Goal: Task Accomplishment & Management: Manage account settings

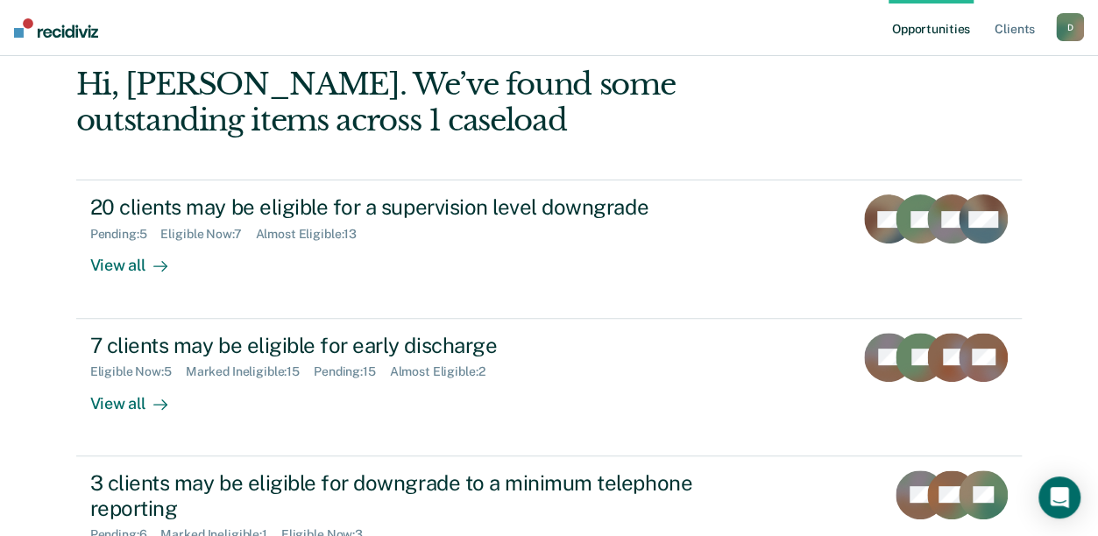
scroll to position [163, 0]
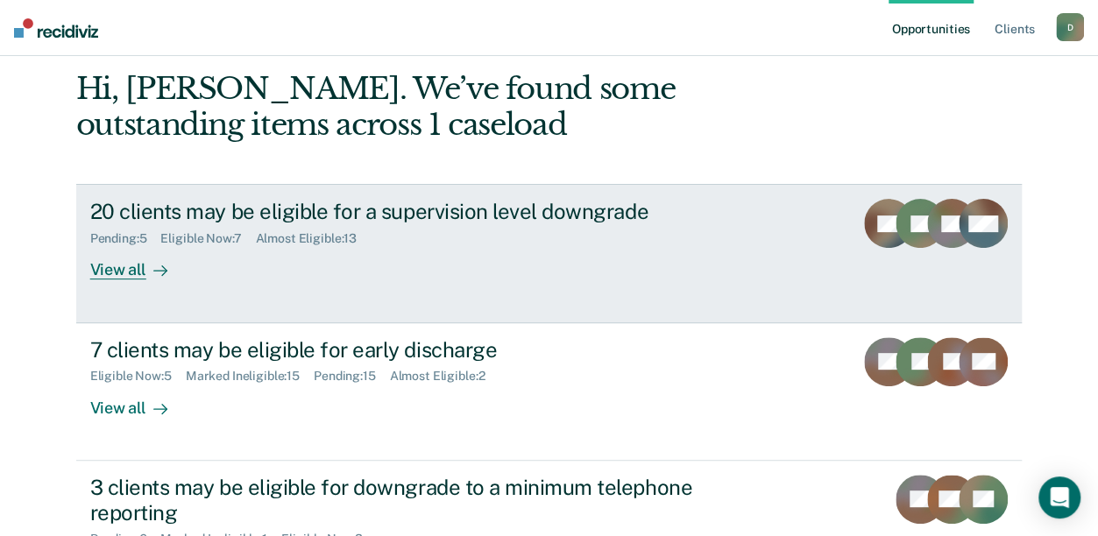
click at [136, 284] on link "20 clients may be eligible for a supervision level downgrade Pending : 5 Eligib…" at bounding box center [549, 253] width 946 height 138
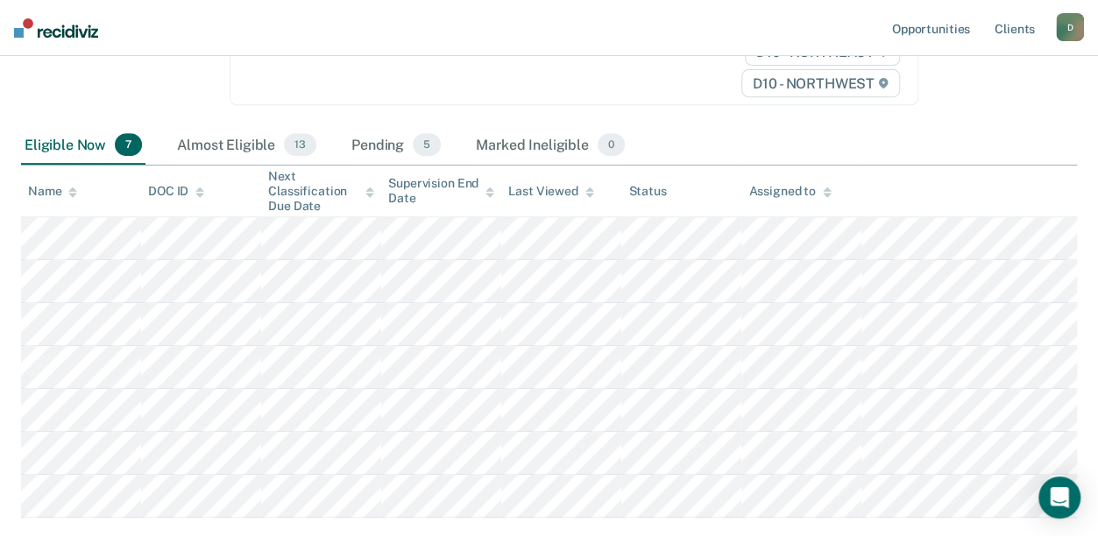
scroll to position [321, 0]
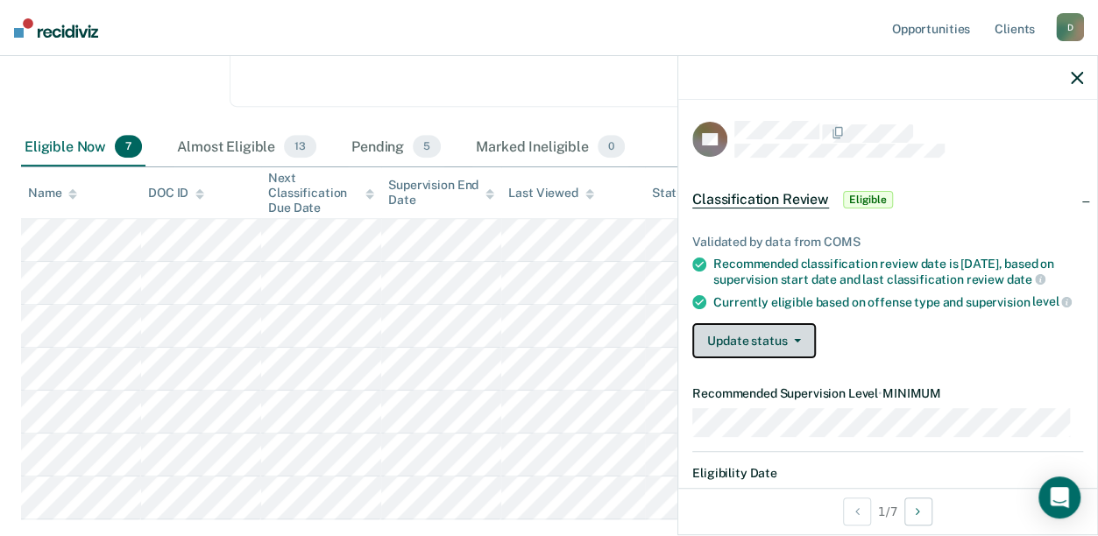
click at [781, 357] on button "Update status" at bounding box center [754, 340] width 124 height 35
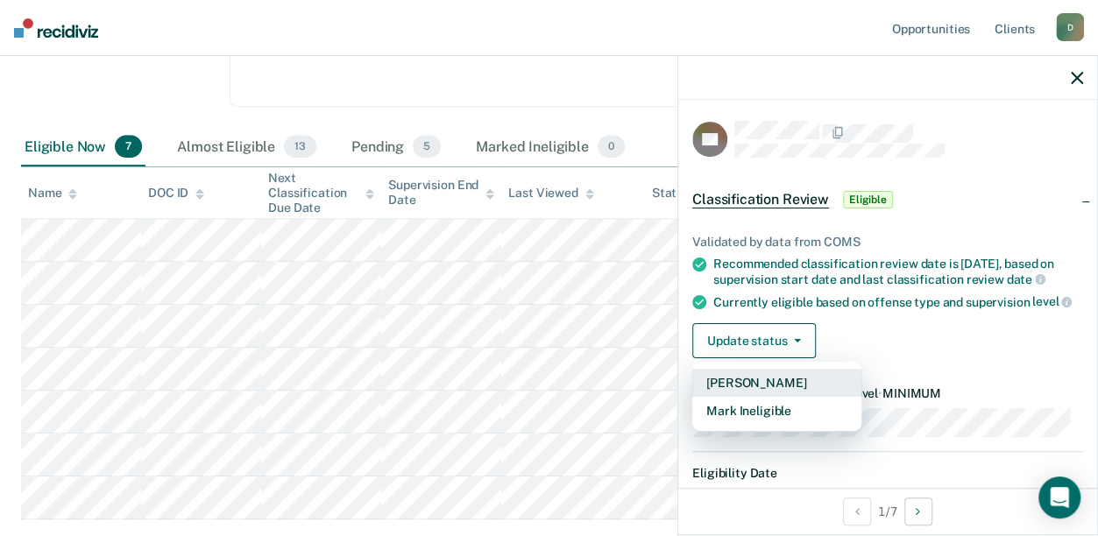
click at [778, 391] on button "[PERSON_NAME]" at bounding box center [776, 383] width 169 height 28
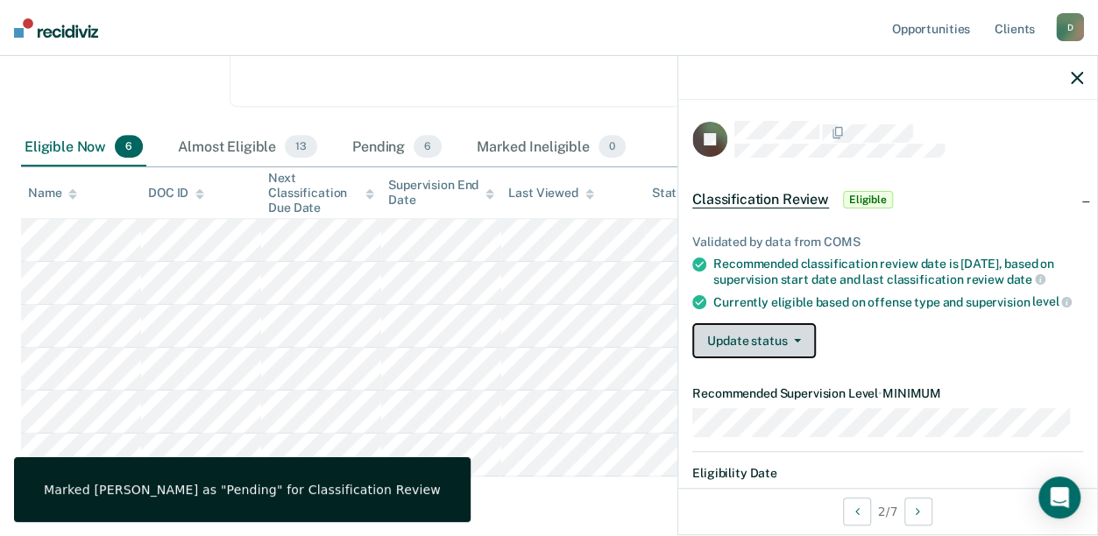
click at [770, 347] on button "Update status" at bounding box center [754, 340] width 124 height 35
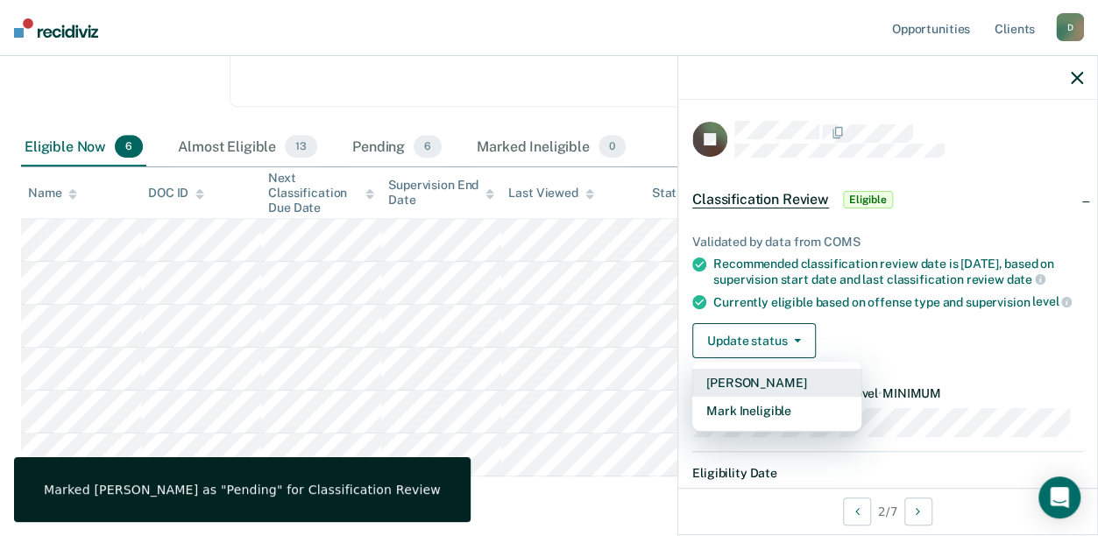
click at [769, 388] on button "[PERSON_NAME]" at bounding box center [776, 383] width 169 height 28
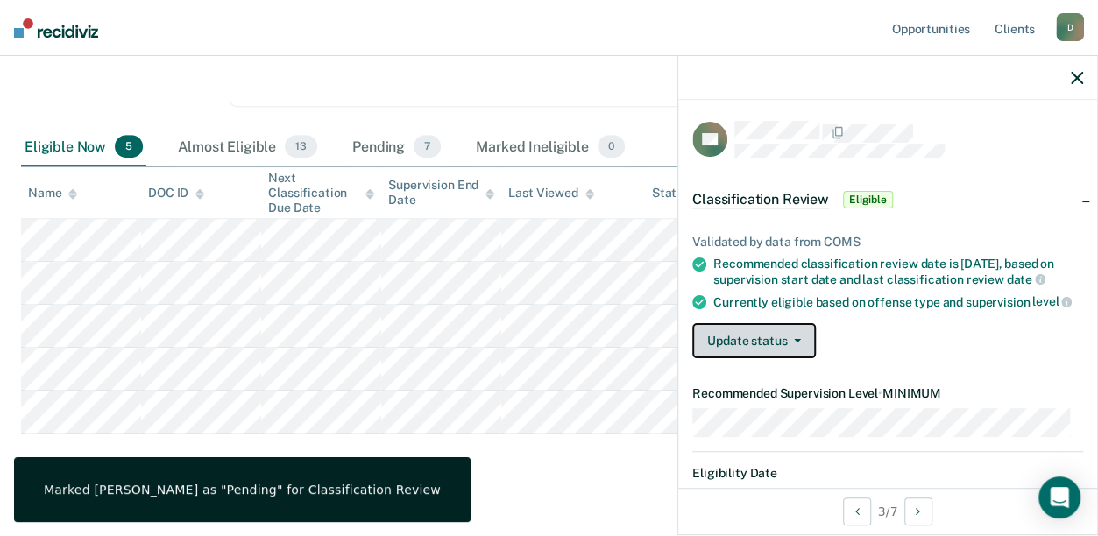
click at [743, 350] on button "Update status" at bounding box center [754, 340] width 124 height 35
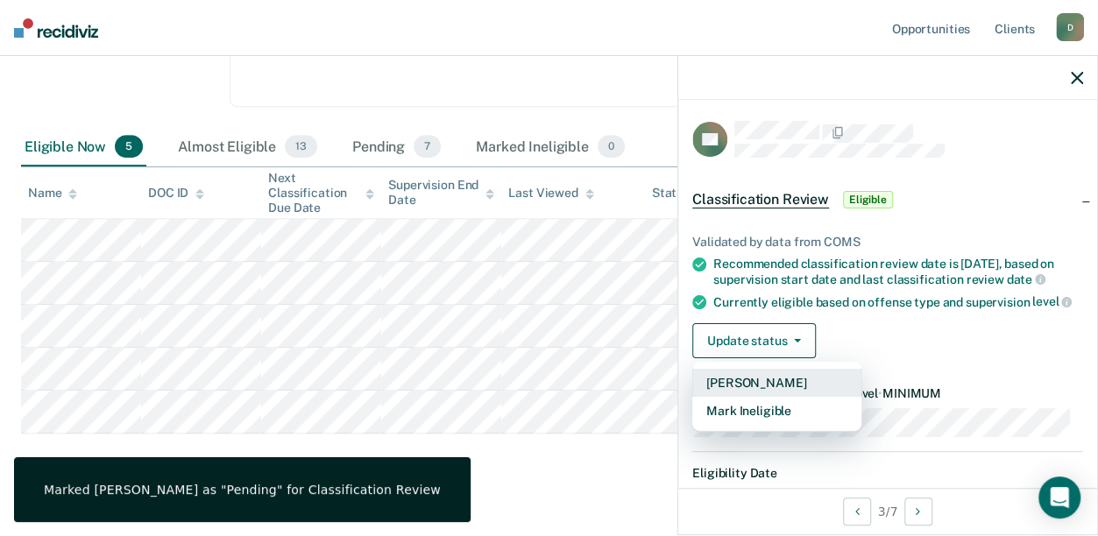
click at [746, 388] on button "[PERSON_NAME]" at bounding box center [776, 383] width 169 height 28
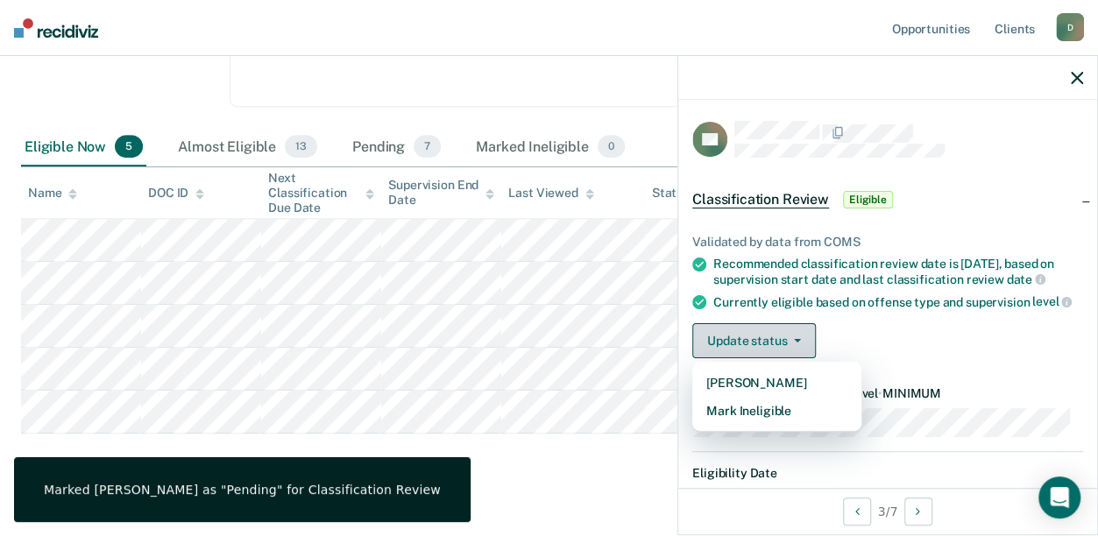
scroll to position [301, 0]
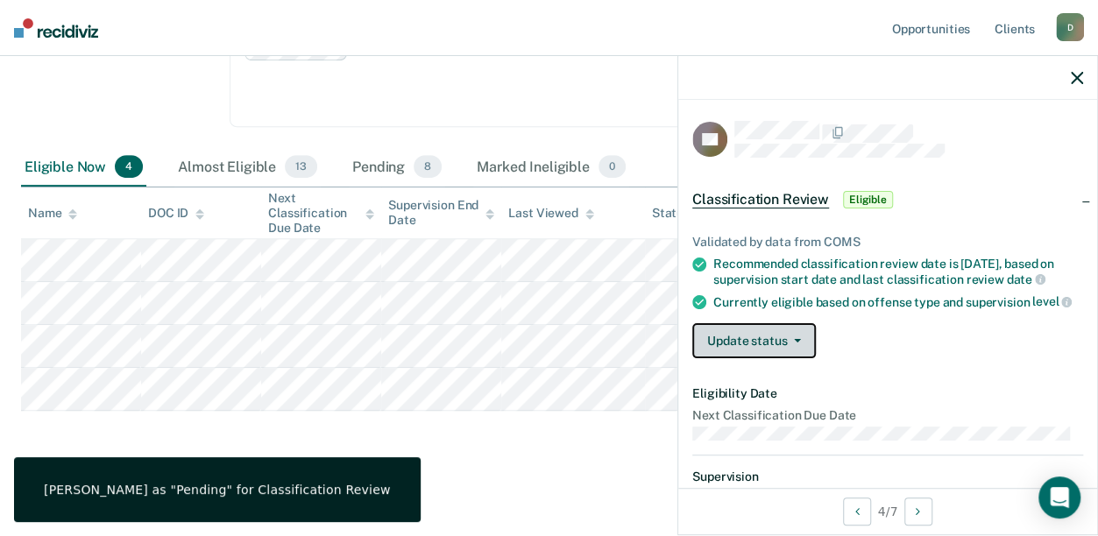
click at [757, 350] on button "Update status" at bounding box center [754, 340] width 124 height 35
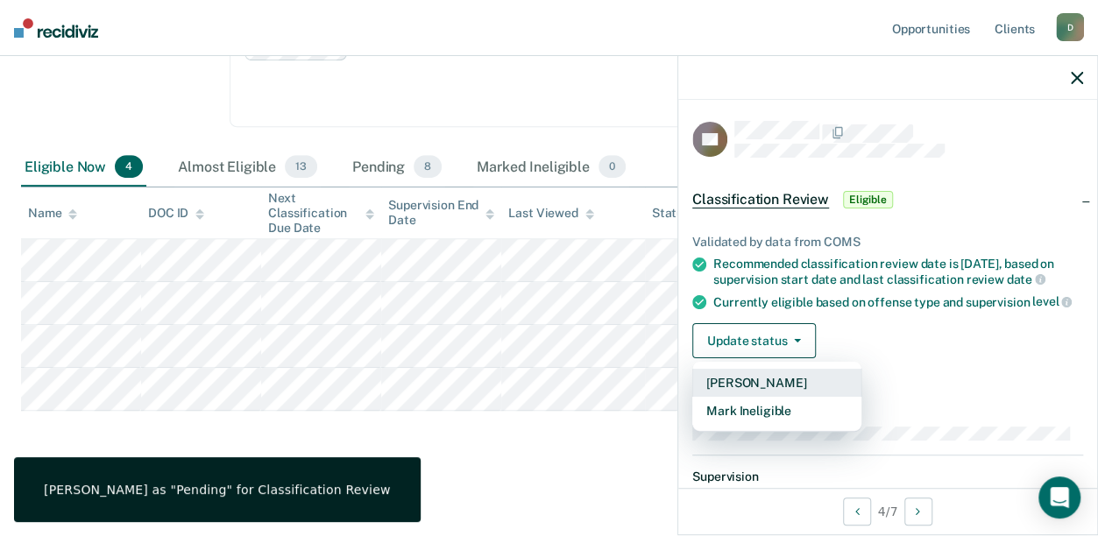
click at [755, 391] on button "[PERSON_NAME]" at bounding box center [776, 383] width 169 height 28
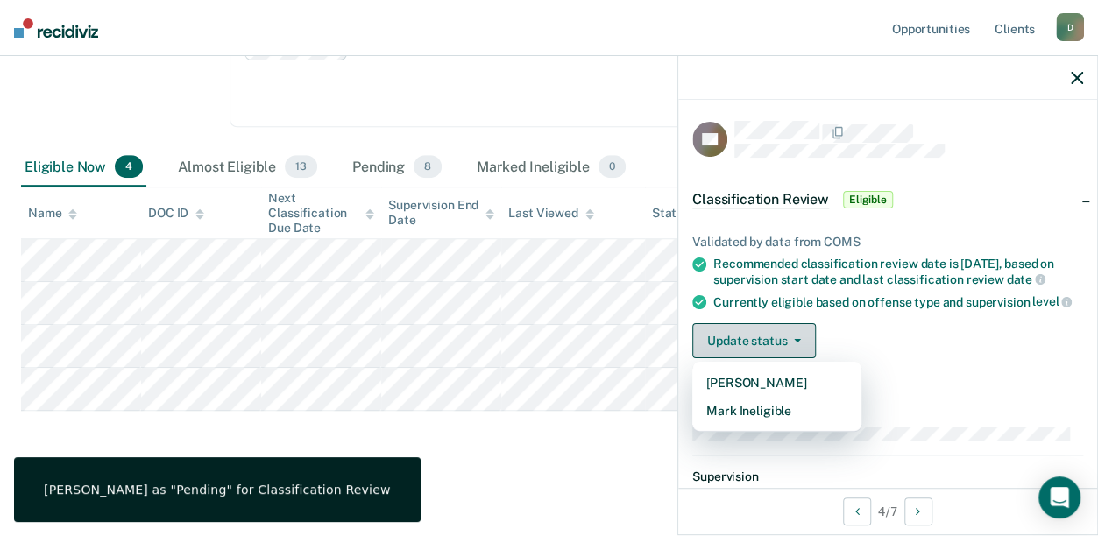
scroll to position [258, 0]
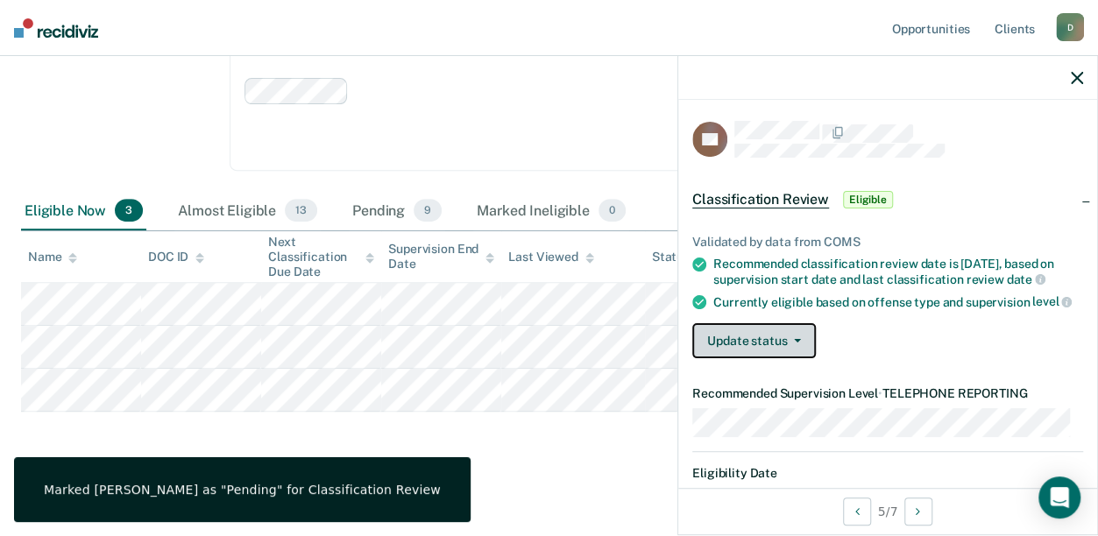
click at [724, 349] on button "Update status" at bounding box center [754, 340] width 124 height 35
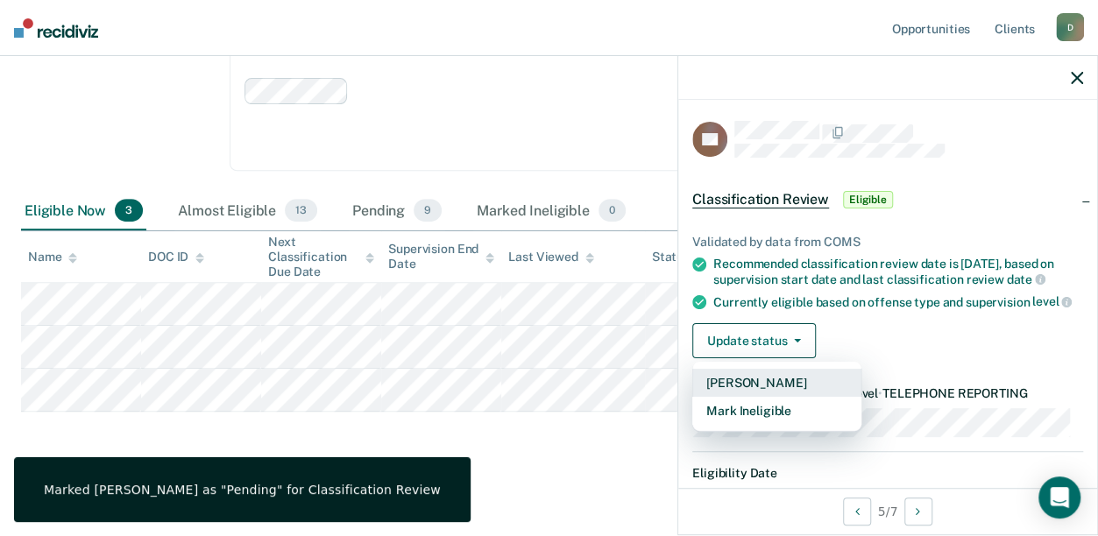
click at [733, 390] on button "[PERSON_NAME]" at bounding box center [776, 383] width 169 height 28
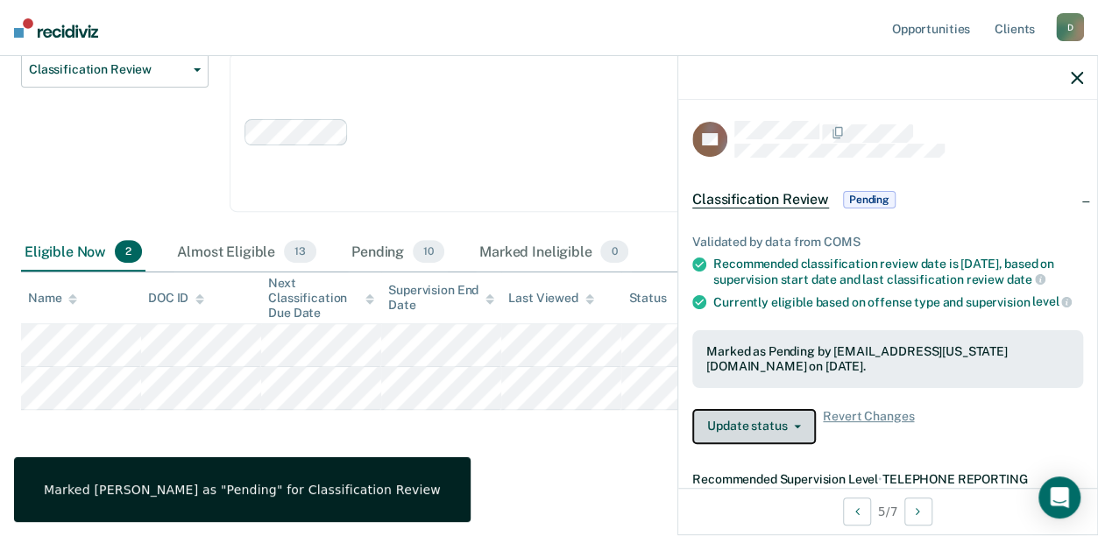
scroll to position [215, 0]
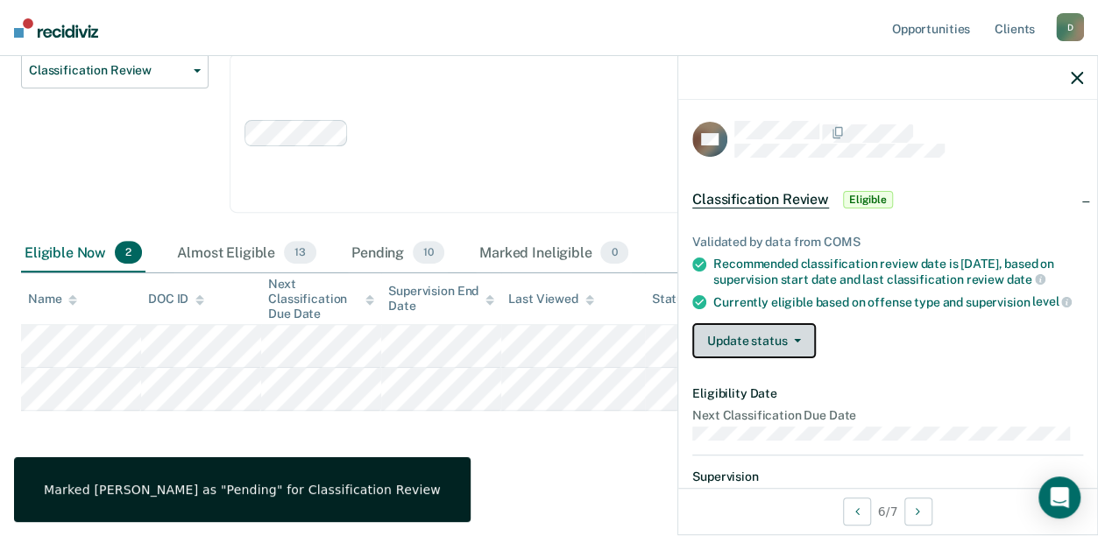
click at [706, 353] on button "Update status" at bounding box center [754, 340] width 124 height 35
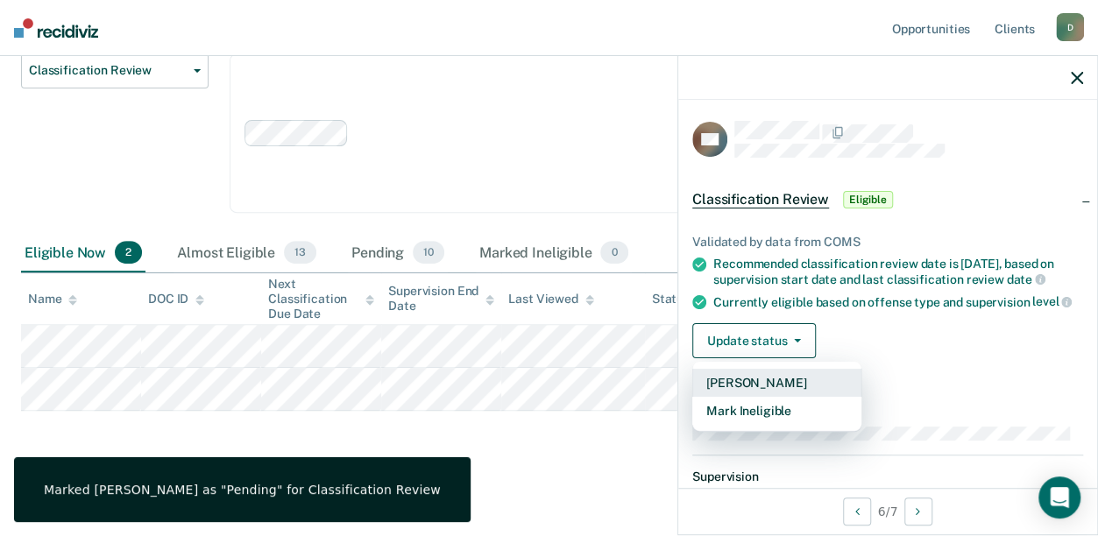
click at [722, 393] on button "[PERSON_NAME]" at bounding box center [776, 383] width 169 height 28
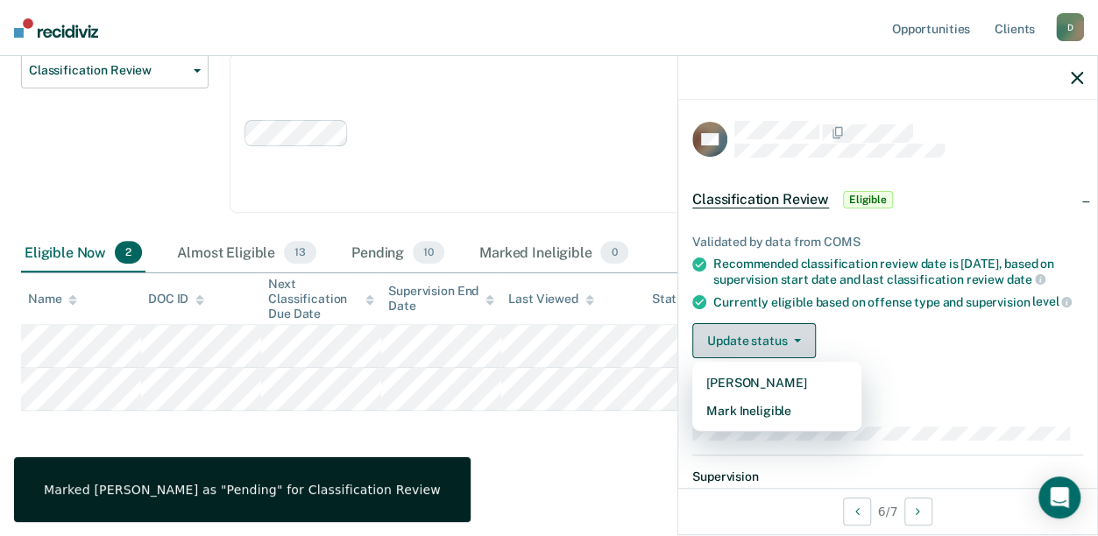
scroll to position [172, 0]
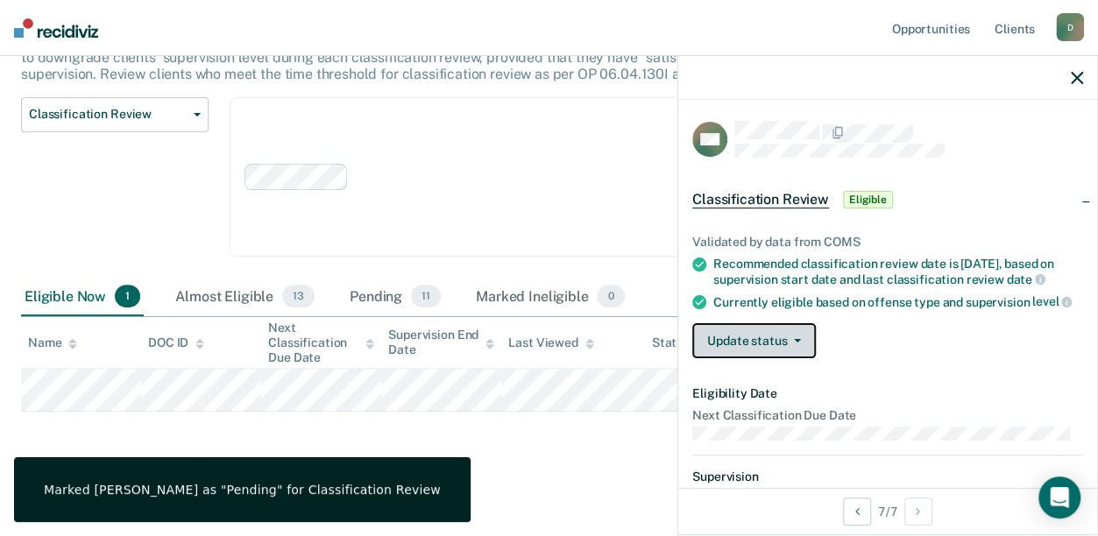
click at [737, 358] on button "Update status" at bounding box center [754, 340] width 124 height 35
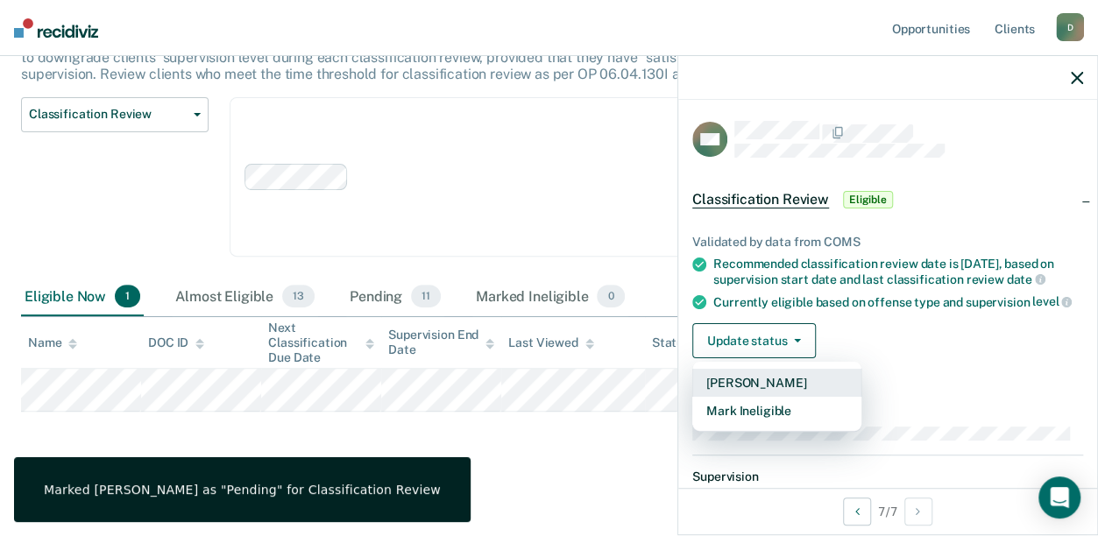
click at [741, 394] on button "[PERSON_NAME]" at bounding box center [776, 383] width 169 height 28
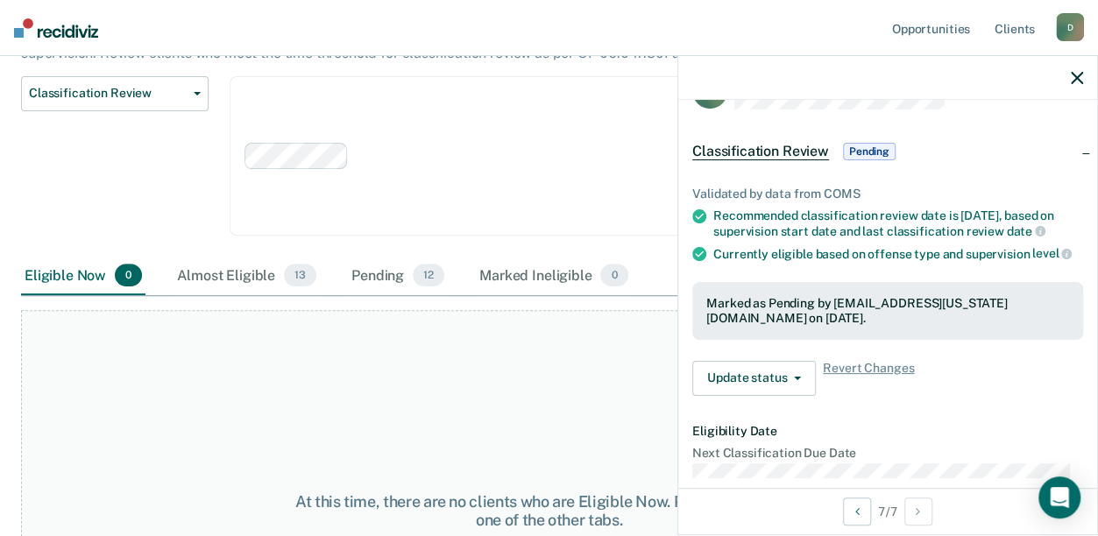
scroll to position [0, 0]
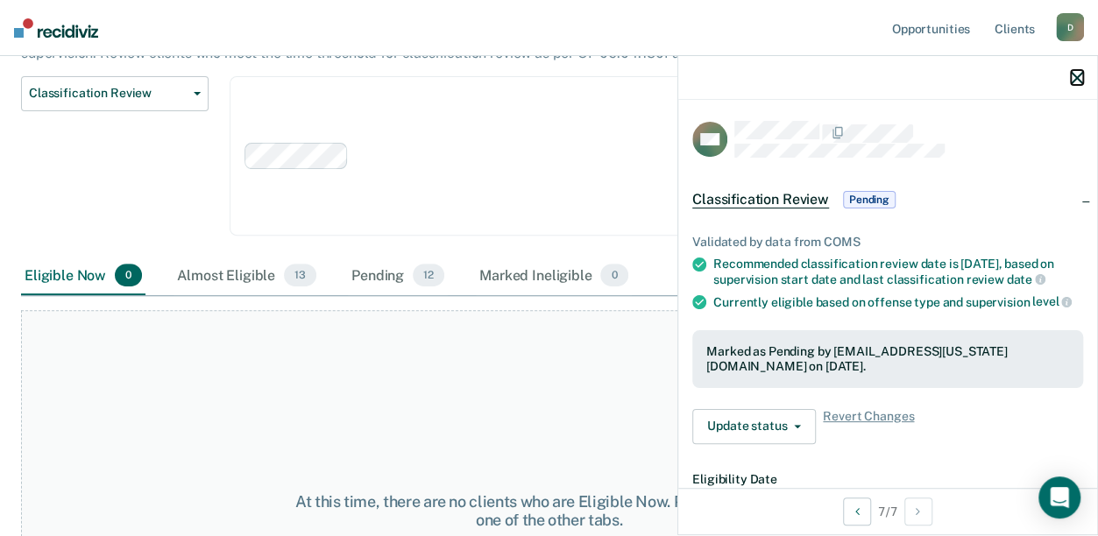
click at [1073, 72] on icon "button" at bounding box center [1076, 78] width 12 height 12
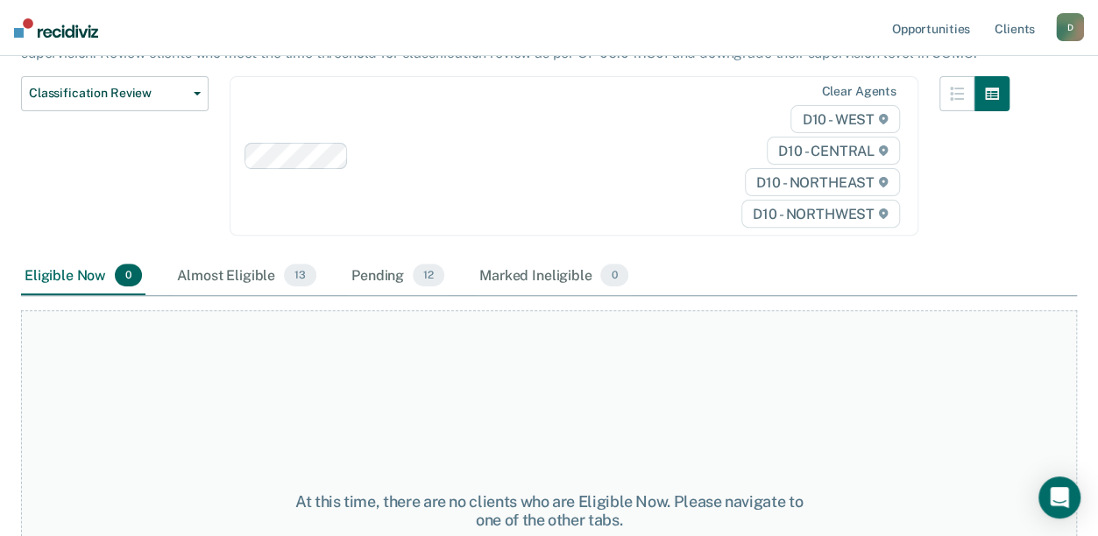
click at [585, 147] on div at bounding box center [530, 155] width 348 height 20
click at [68, 224] on div "Classification Review Classification Review Early Discharge Minimum Telephone R…" at bounding box center [114, 166] width 187 height 181
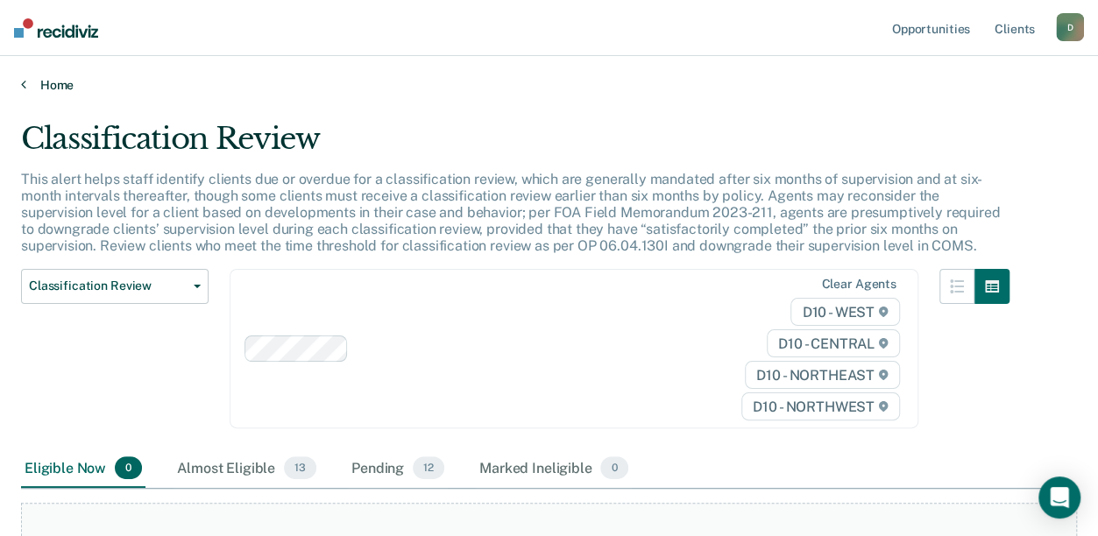
click at [59, 87] on link "Home" at bounding box center [548, 85] width 1055 height 16
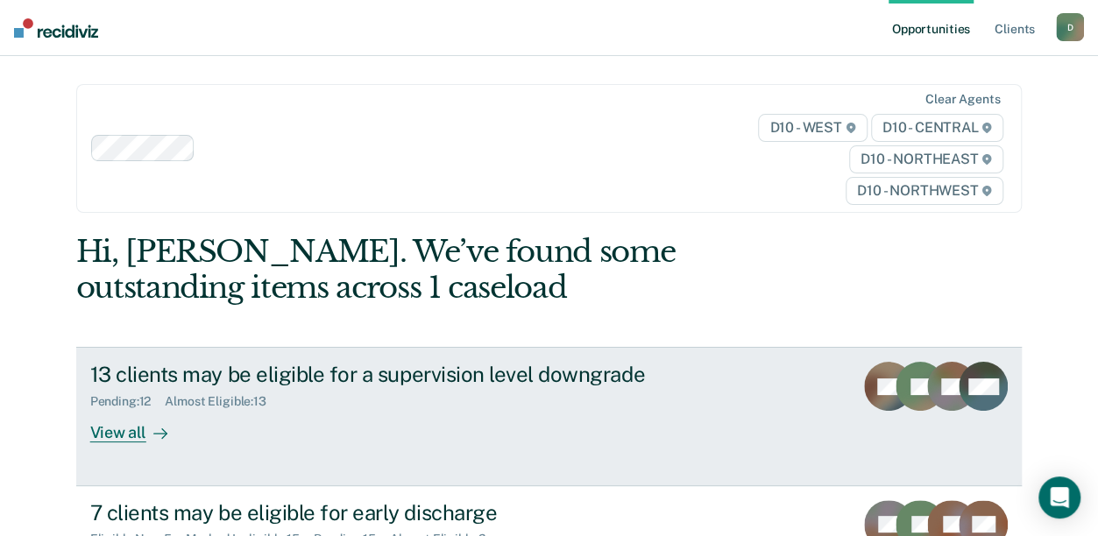
click at [112, 431] on div "View all" at bounding box center [139, 426] width 98 height 34
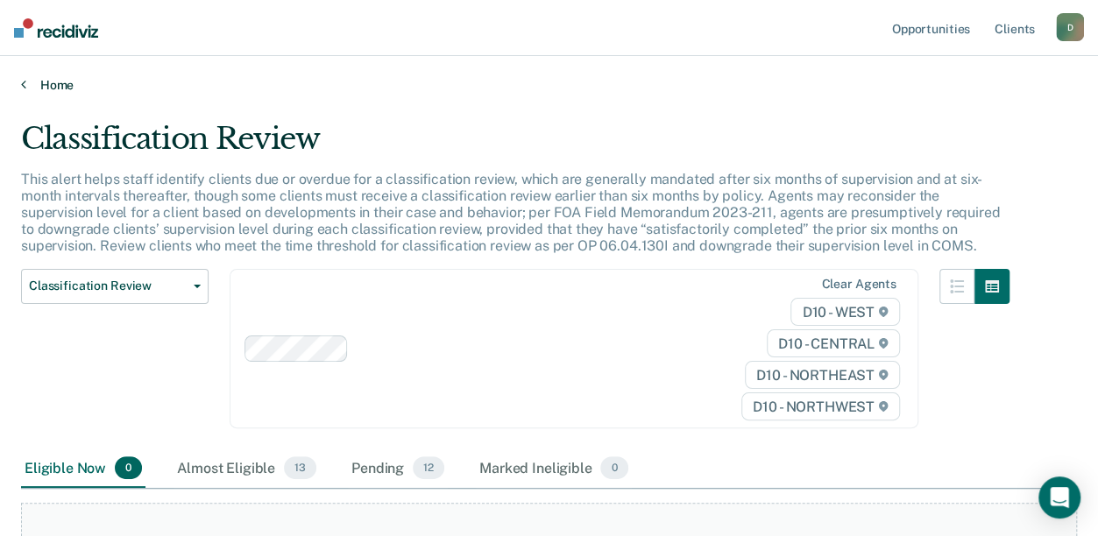
click at [61, 84] on link "Home" at bounding box center [548, 85] width 1055 height 16
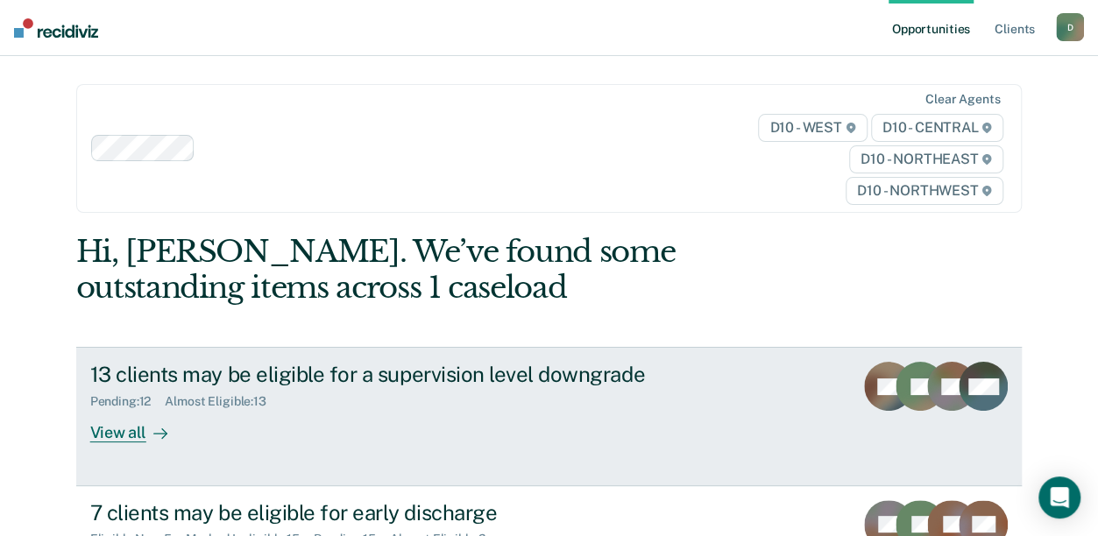
click at [114, 441] on div "View all" at bounding box center [139, 426] width 98 height 34
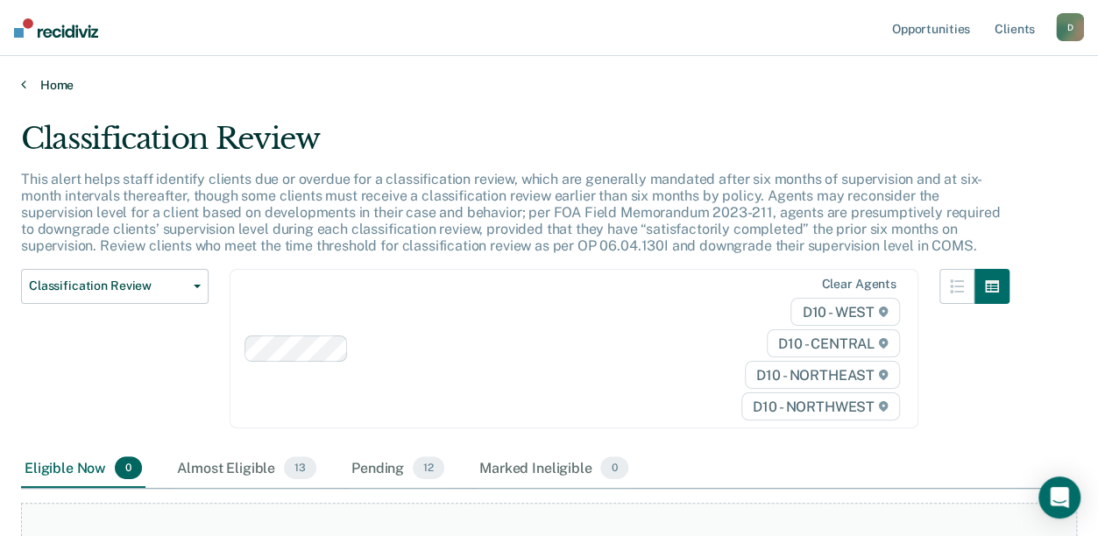
click at [50, 84] on link "Home" at bounding box center [548, 85] width 1055 height 16
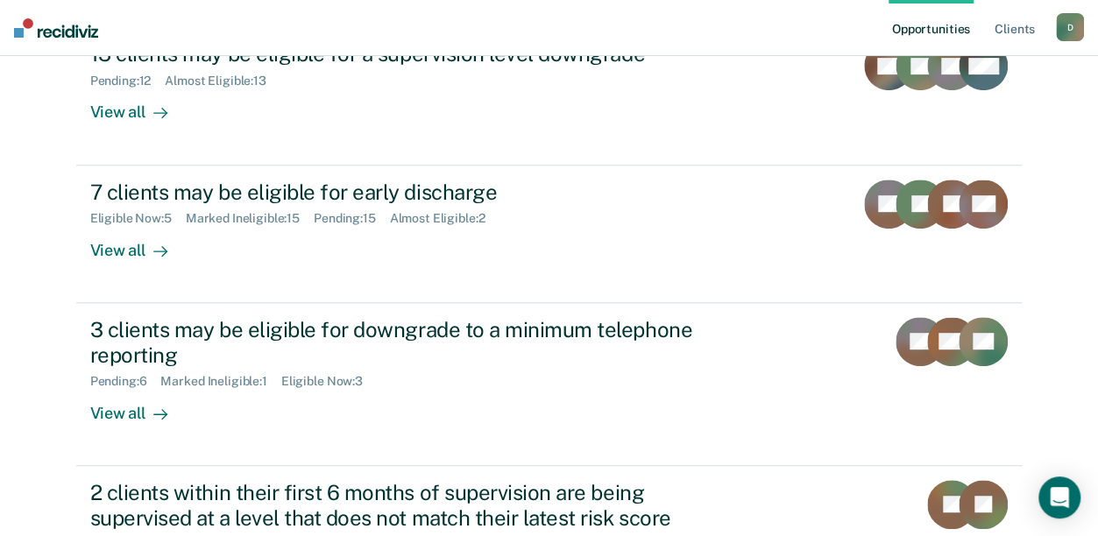
scroll to position [319, 0]
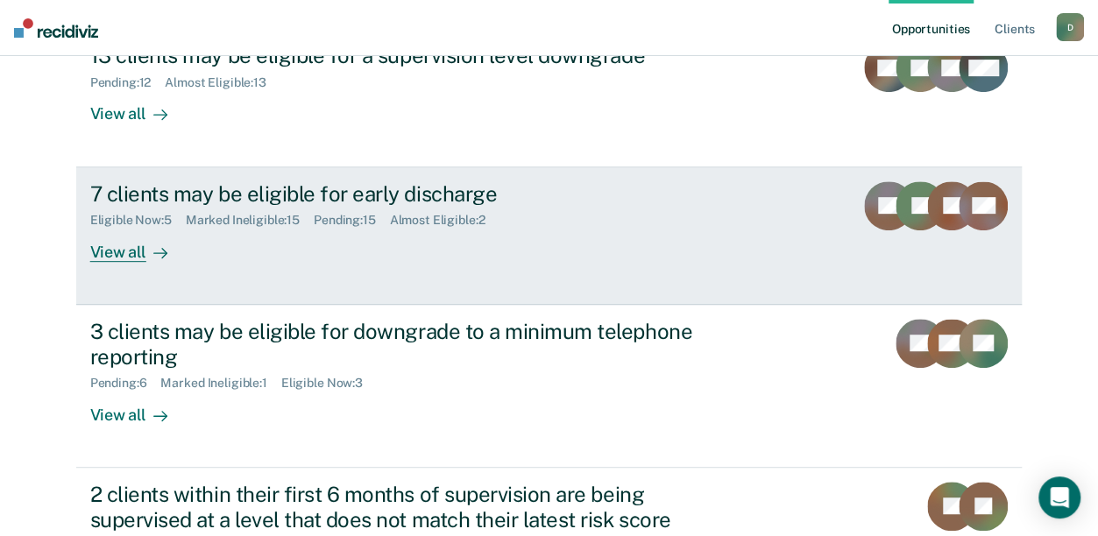
click at [120, 254] on div "View all" at bounding box center [139, 245] width 98 height 34
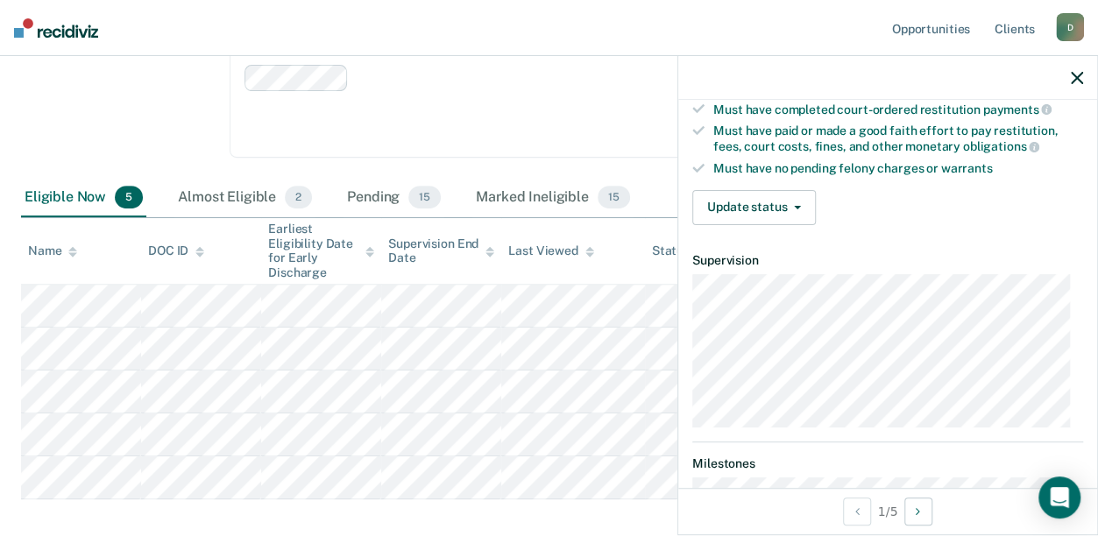
scroll to position [327, 0]
click at [762, 204] on button "Update status" at bounding box center [754, 205] width 124 height 35
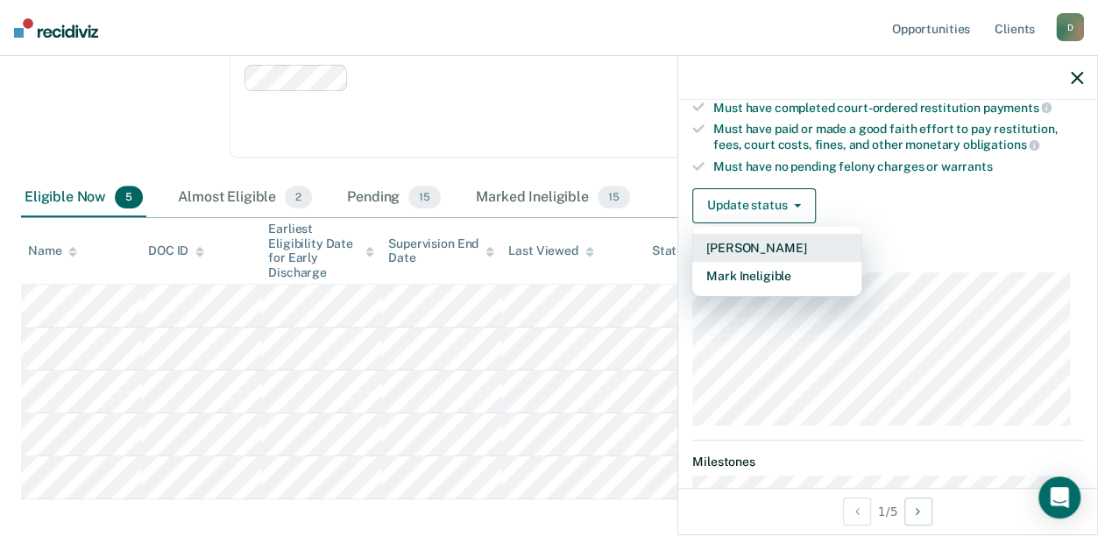
click at [764, 245] on button "[PERSON_NAME]" at bounding box center [776, 248] width 169 height 28
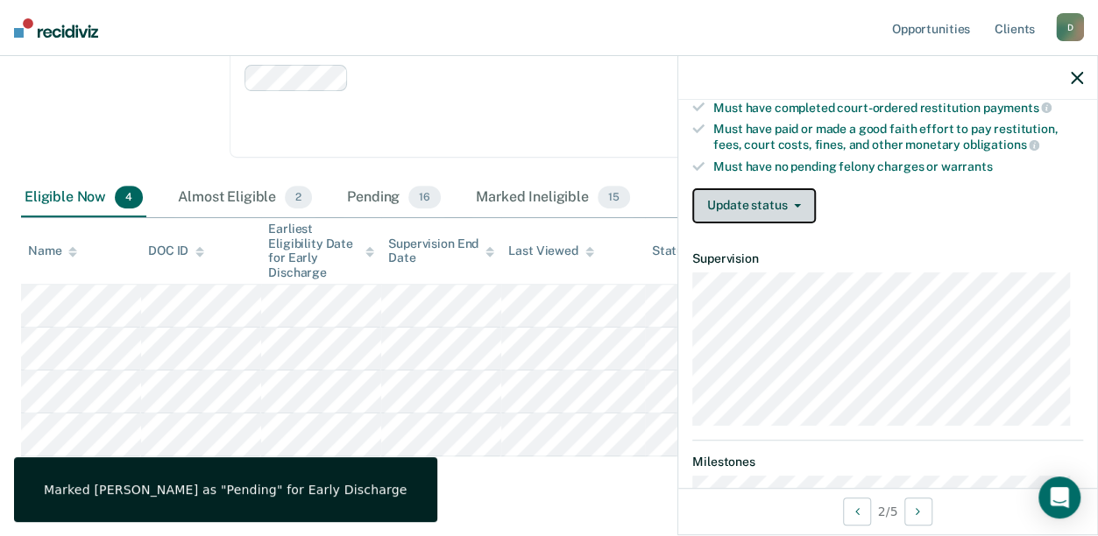
click at [747, 198] on button "Update status" at bounding box center [754, 205] width 124 height 35
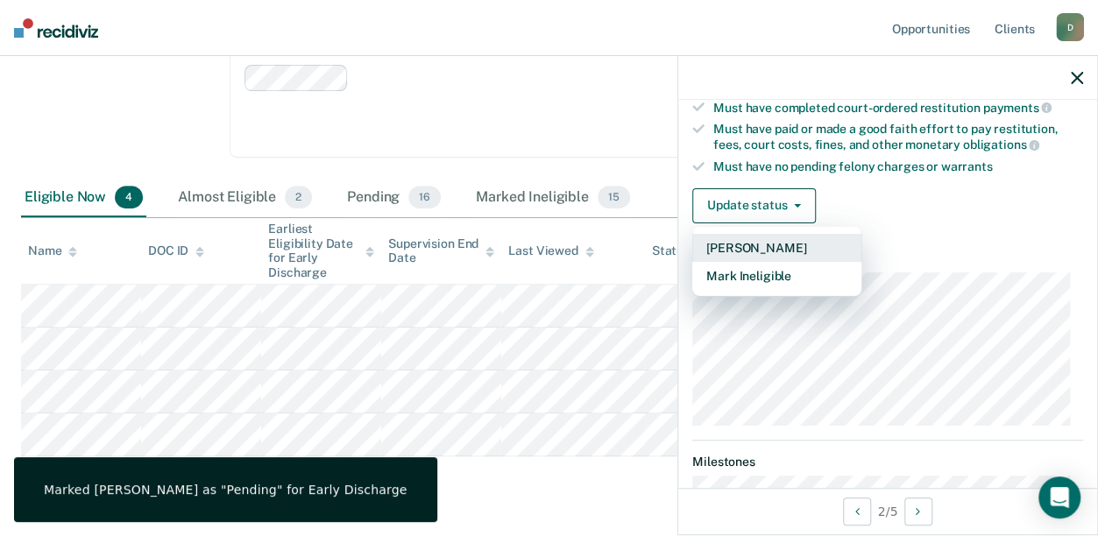
click at [745, 235] on button "[PERSON_NAME]" at bounding box center [776, 248] width 169 height 28
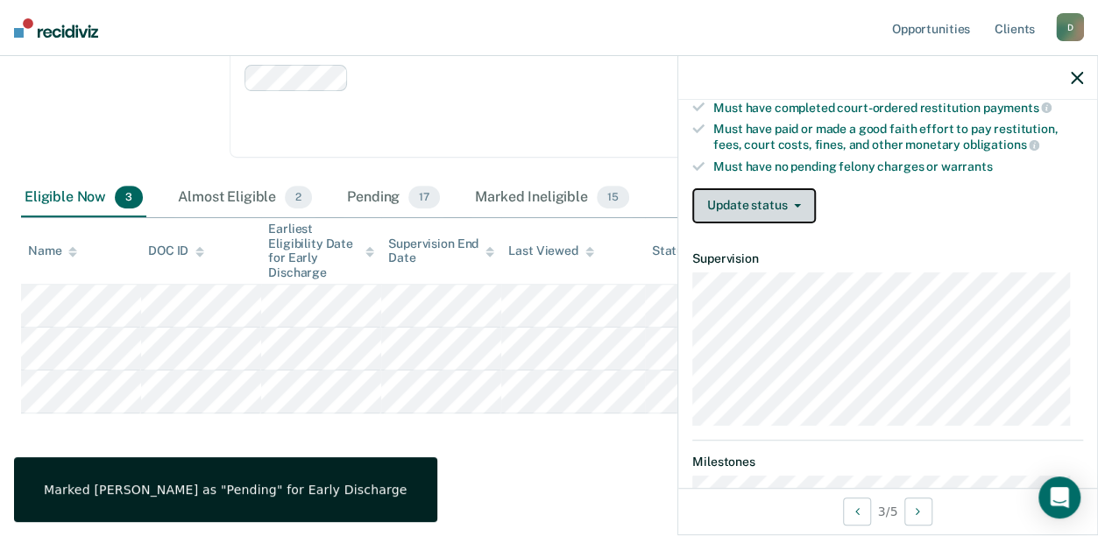
click at [753, 198] on button "Update status" at bounding box center [754, 205] width 124 height 35
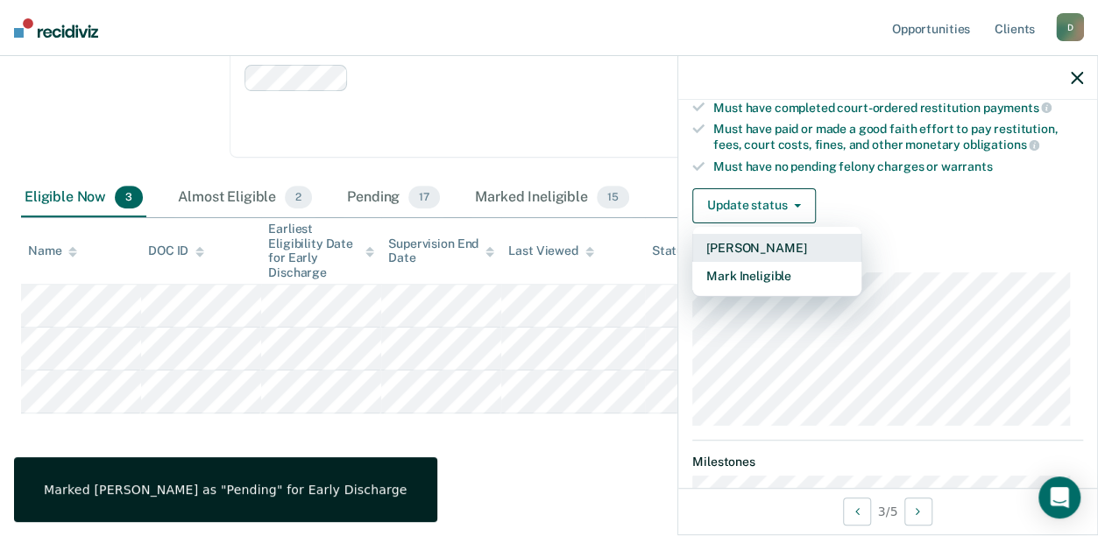
click at [748, 238] on button "[PERSON_NAME]" at bounding box center [776, 248] width 169 height 28
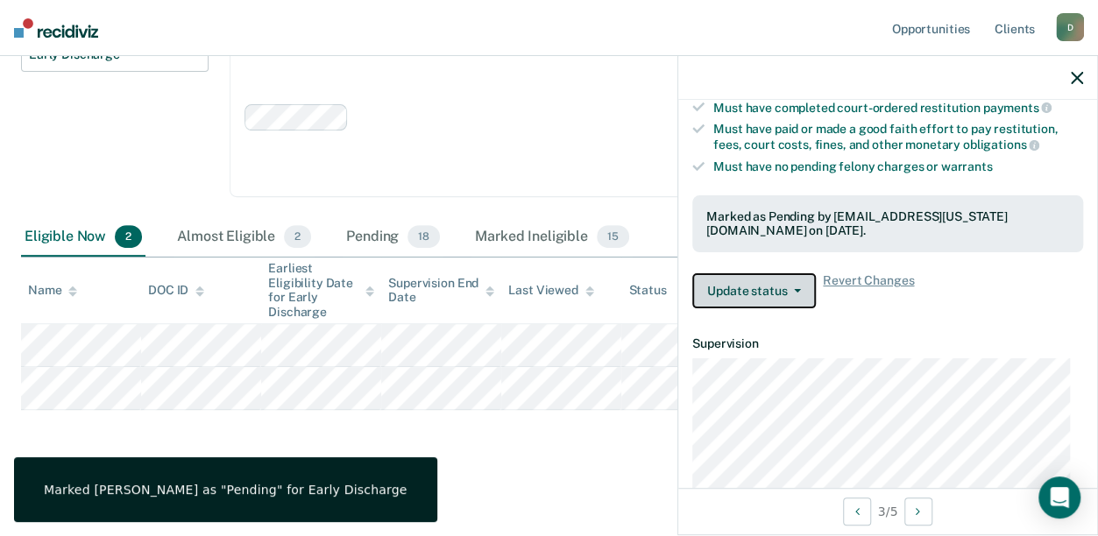
scroll to position [213, 0]
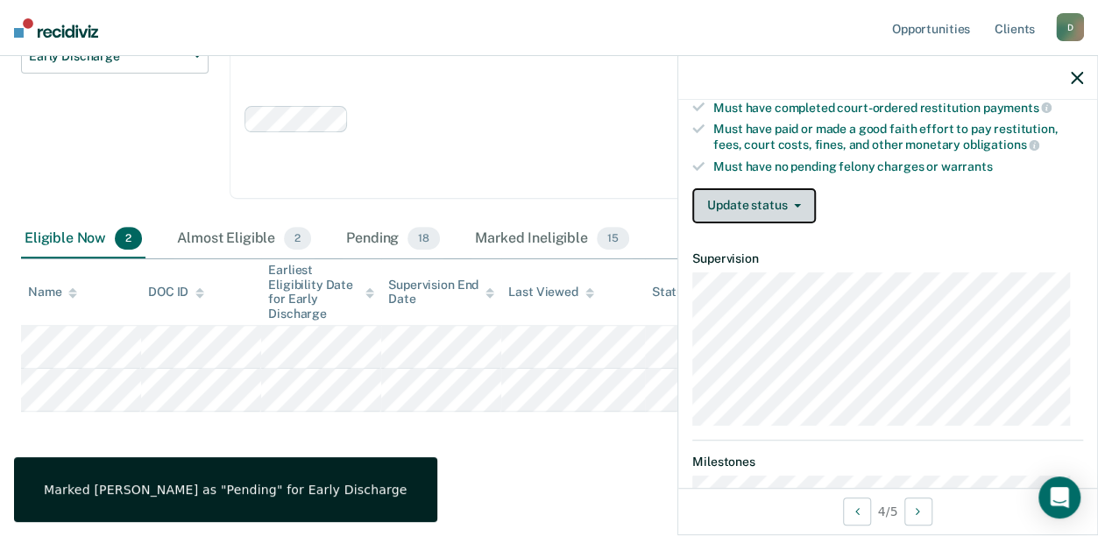
click at [765, 198] on button "Update status" at bounding box center [754, 205] width 124 height 35
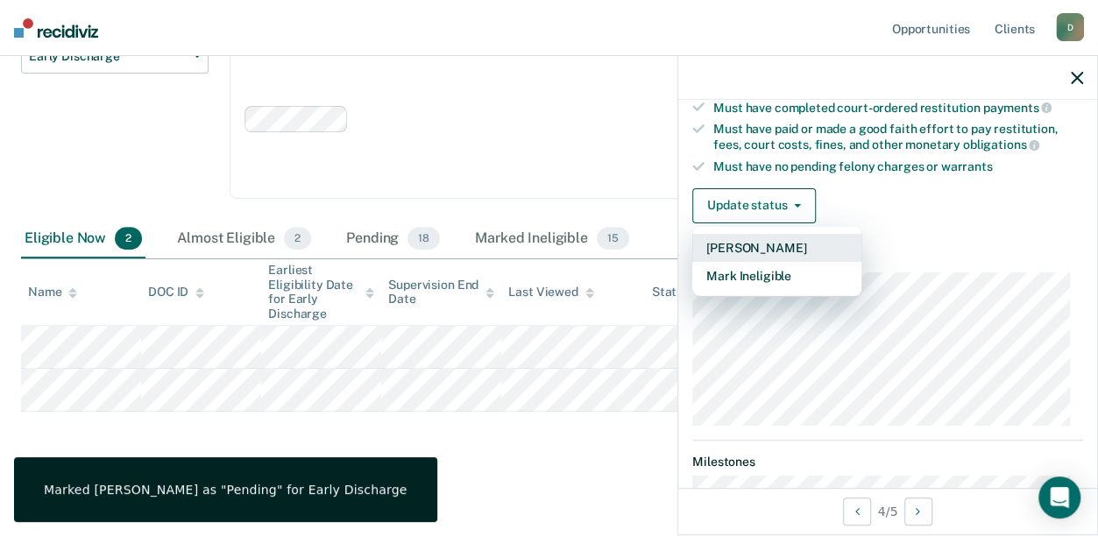
click at [759, 243] on button "[PERSON_NAME]" at bounding box center [776, 248] width 169 height 28
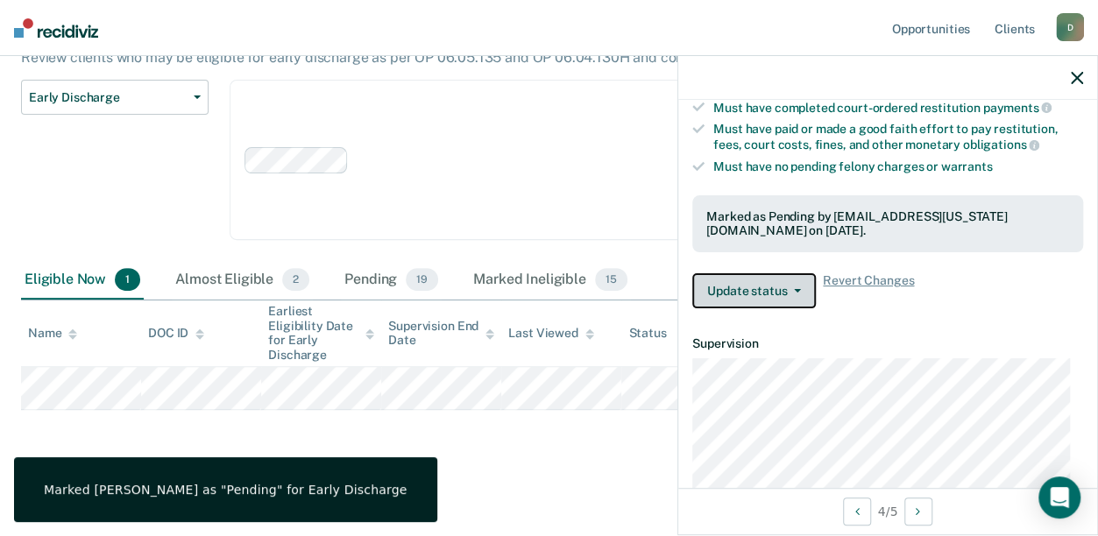
scroll to position [170, 0]
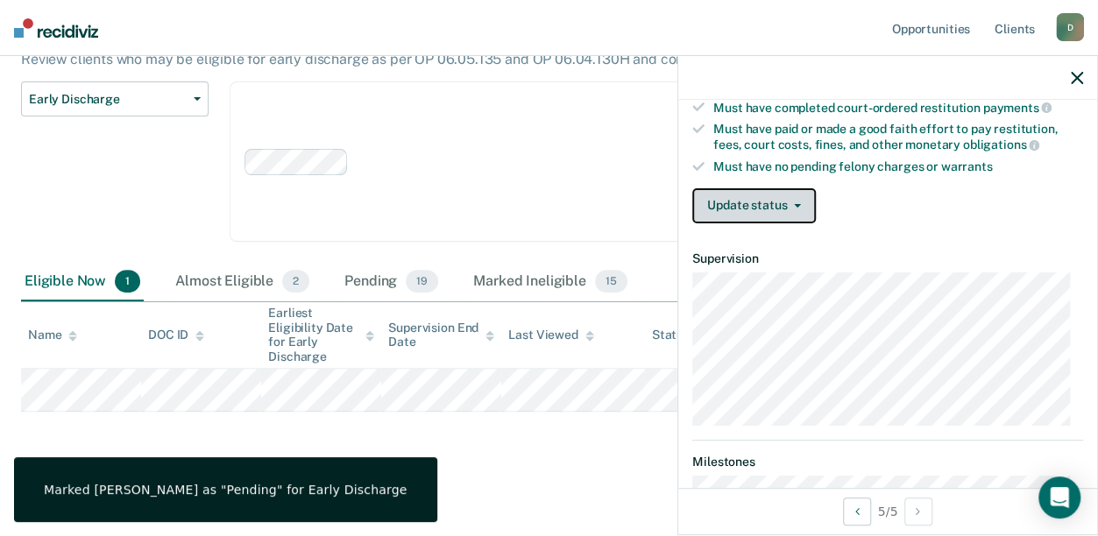
click at [759, 207] on button "Update status" at bounding box center [754, 205] width 124 height 35
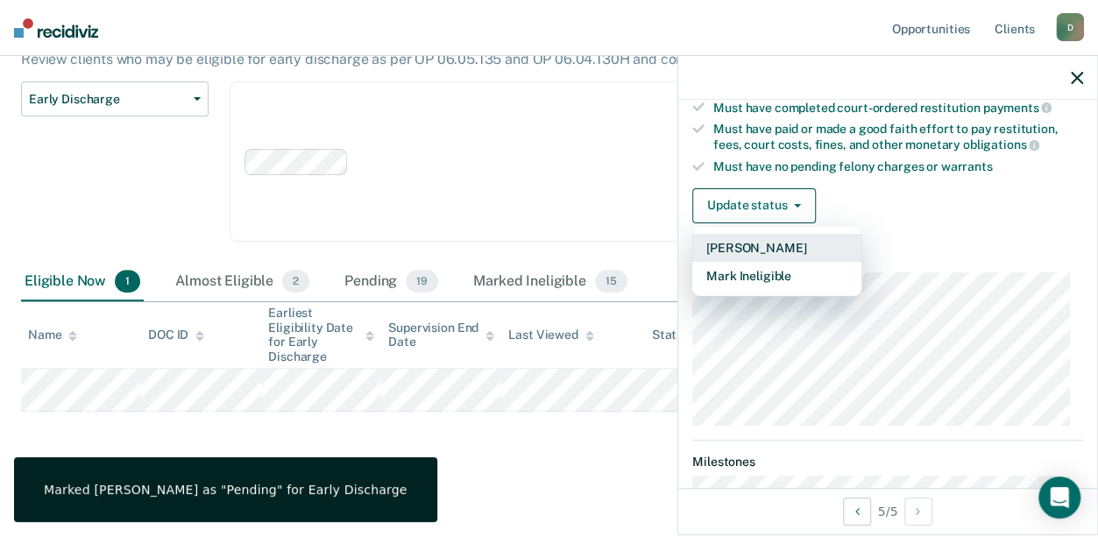
click at [757, 236] on button "[PERSON_NAME]" at bounding box center [776, 248] width 169 height 28
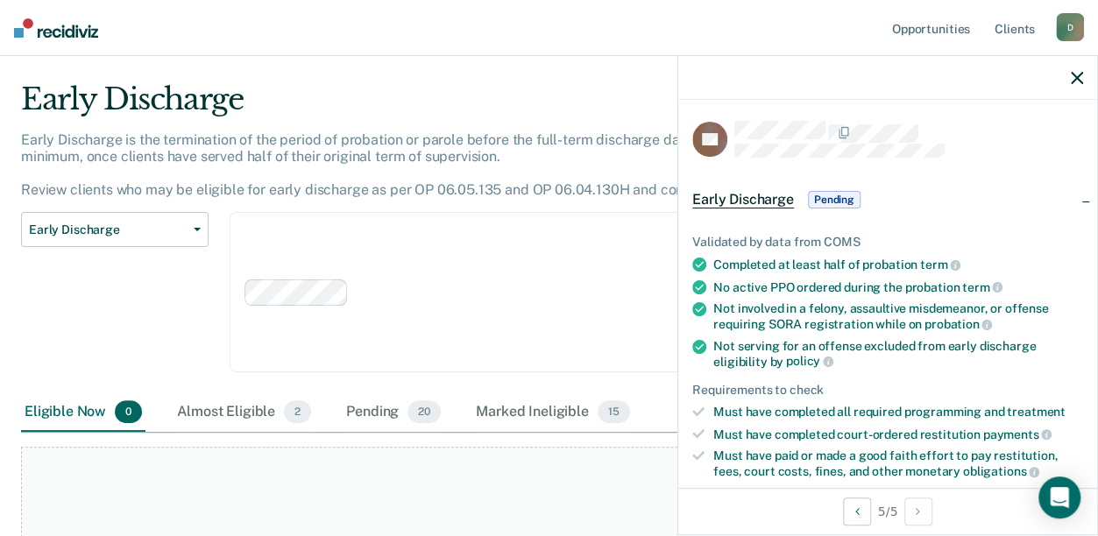
scroll to position [0, 0]
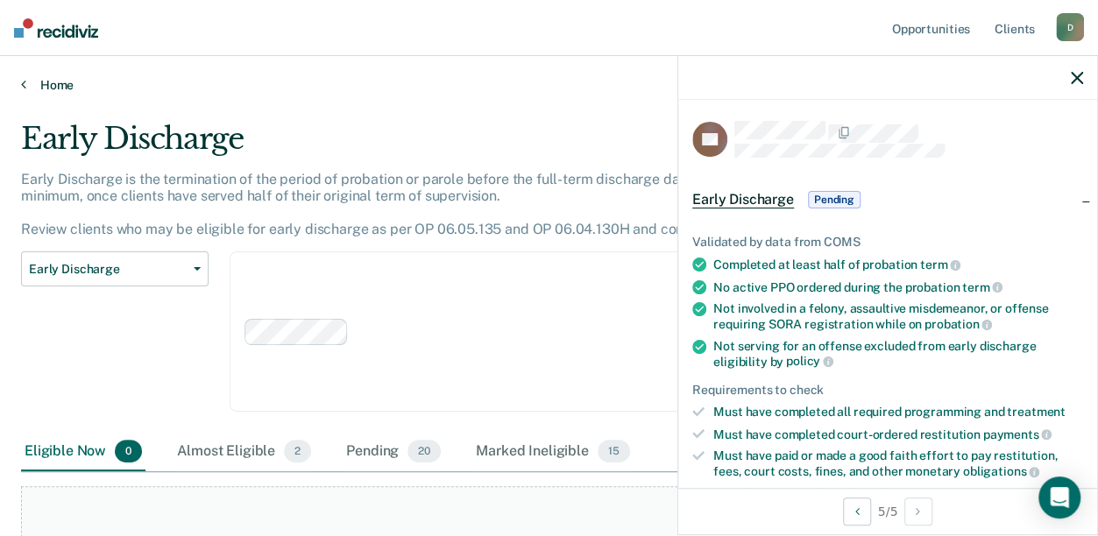
click at [64, 81] on link "Home" at bounding box center [548, 85] width 1055 height 16
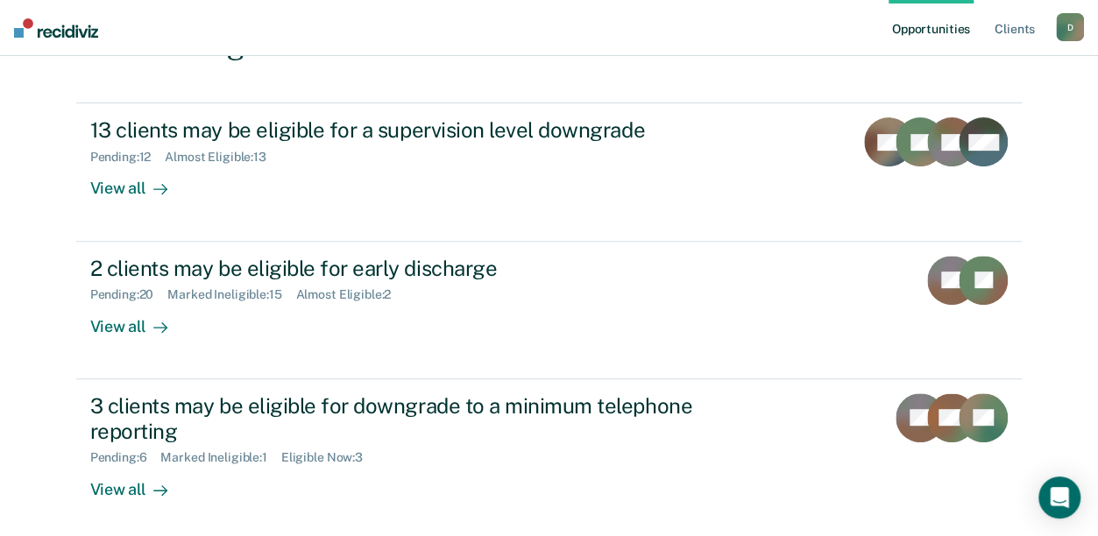
scroll to position [245, 0]
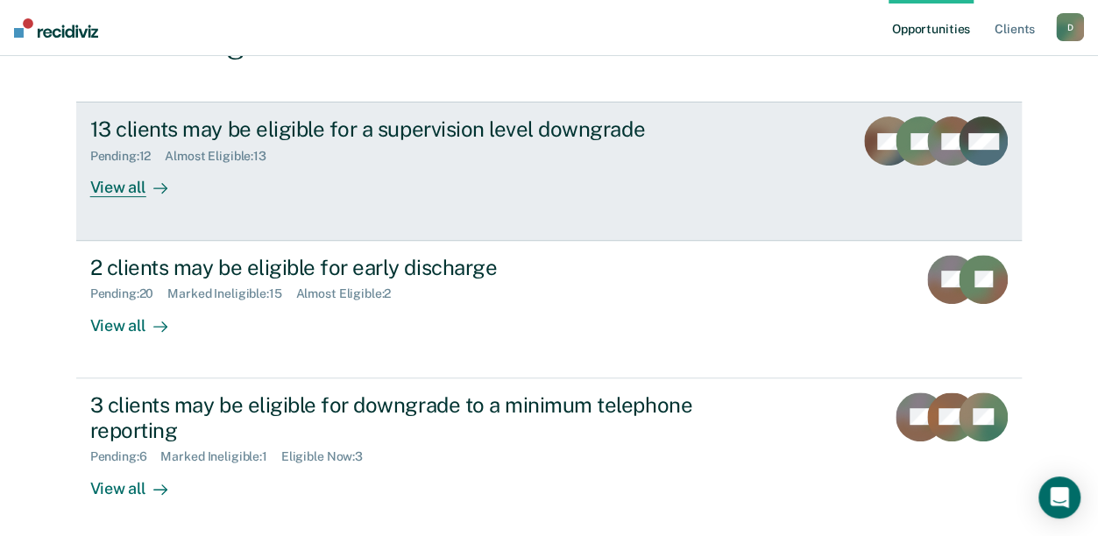
click at [103, 196] on link "13 clients may be eligible for a supervision level downgrade Pending : 12 Almos…" at bounding box center [549, 171] width 946 height 138
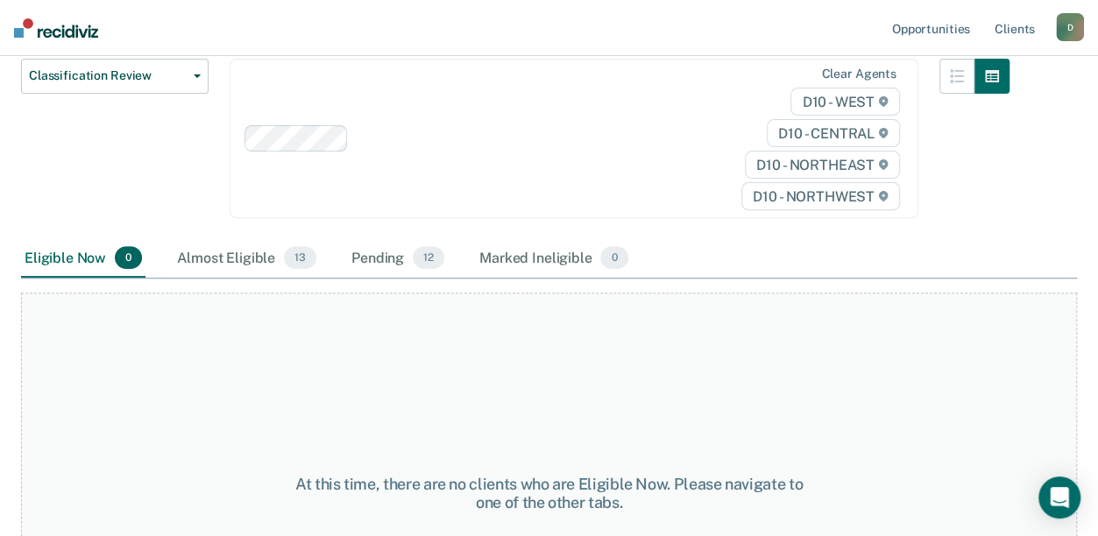
scroll to position [215, 0]
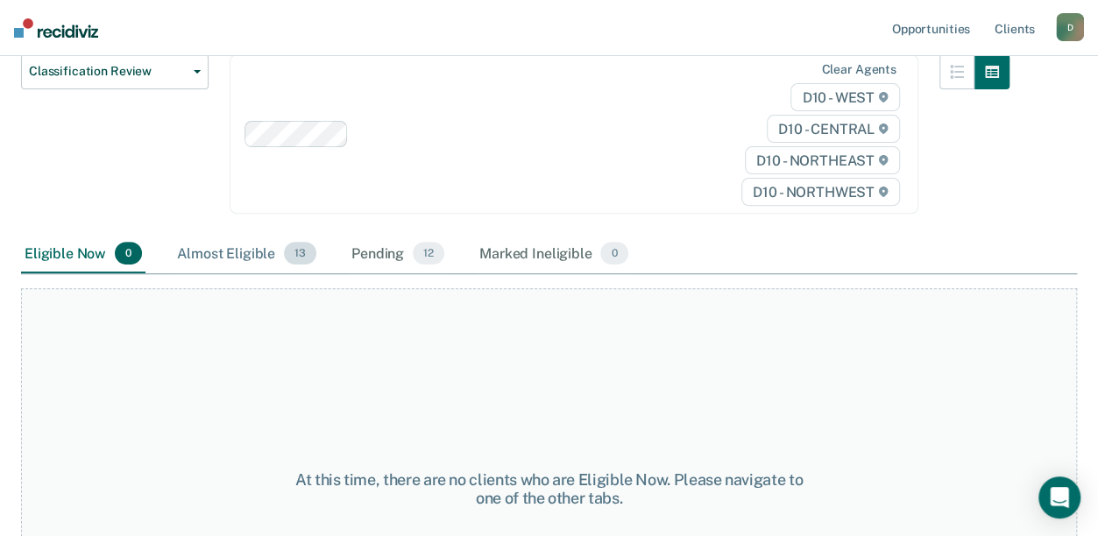
click at [214, 252] on div "Almost Eligible 13" at bounding box center [246, 254] width 146 height 39
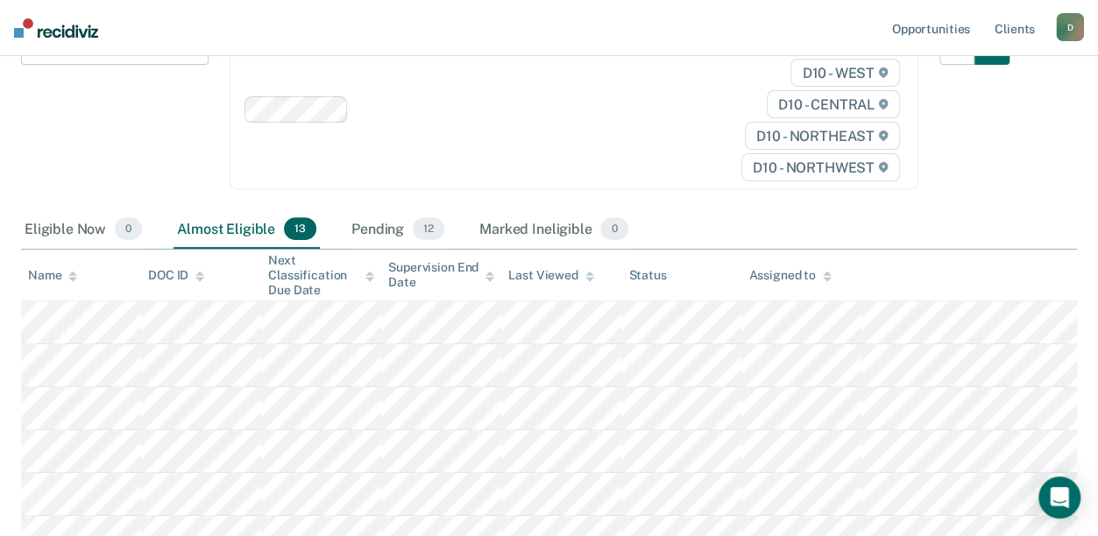
scroll to position [0, 0]
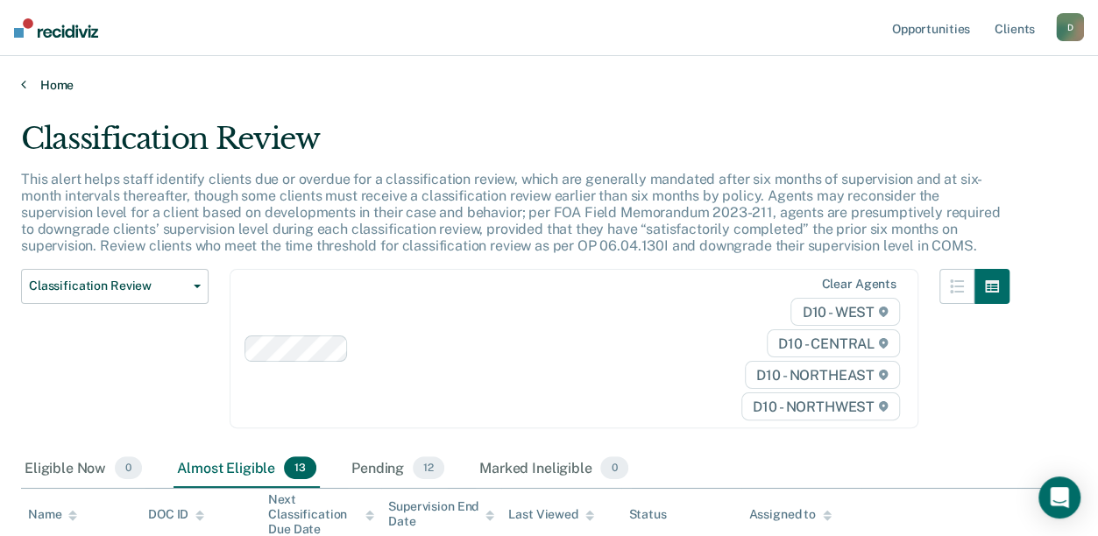
click at [53, 88] on link "Home" at bounding box center [548, 85] width 1055 height 16
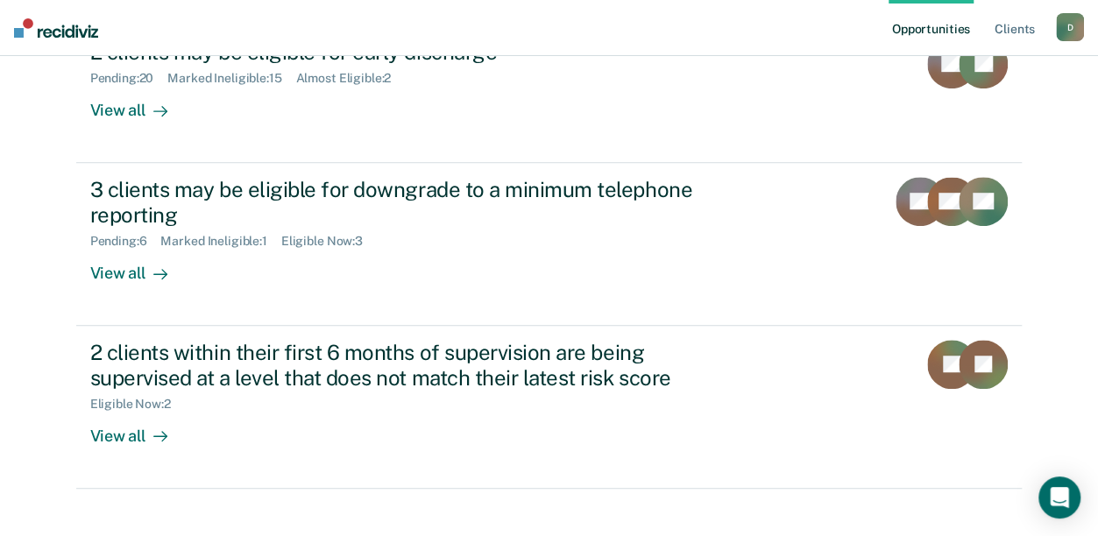
scroll to position [468, 0]
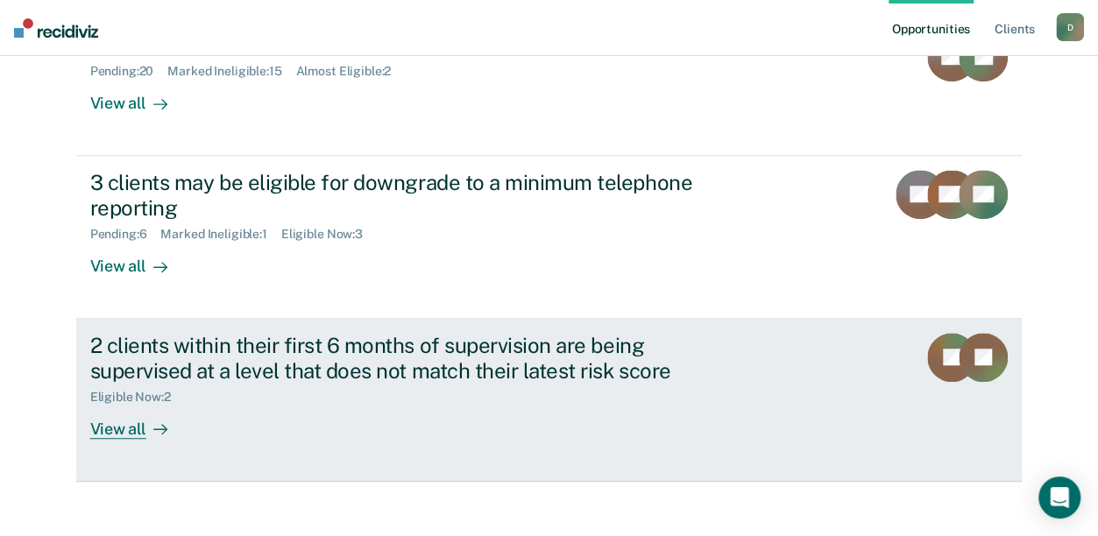
click at [107, 439] on link "2 clients within their first 6 months of supervision are being supervised at a …" at bounding box center [549, 400] width 946 height 163
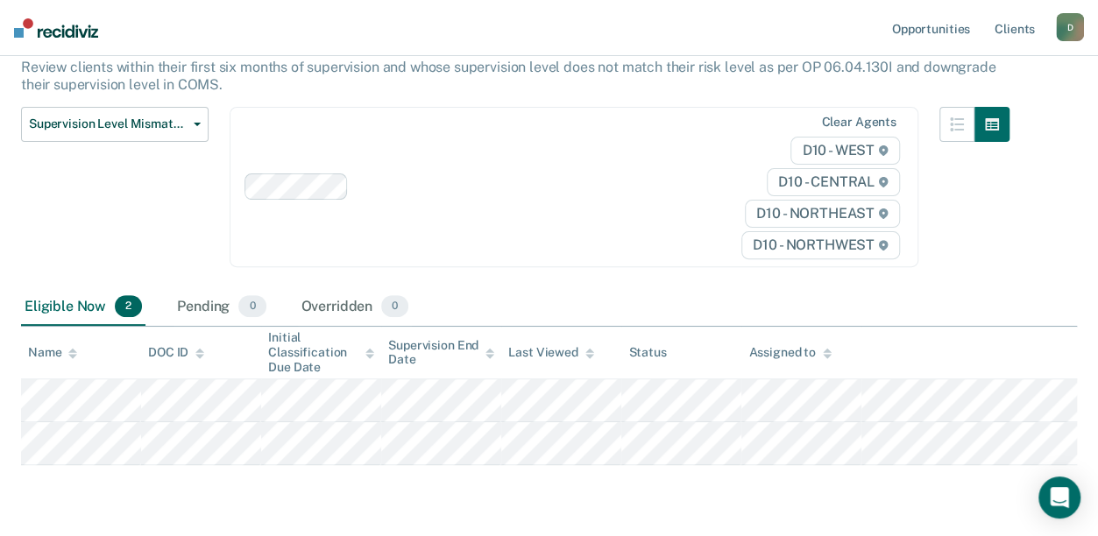
scroll to position [180, 0]
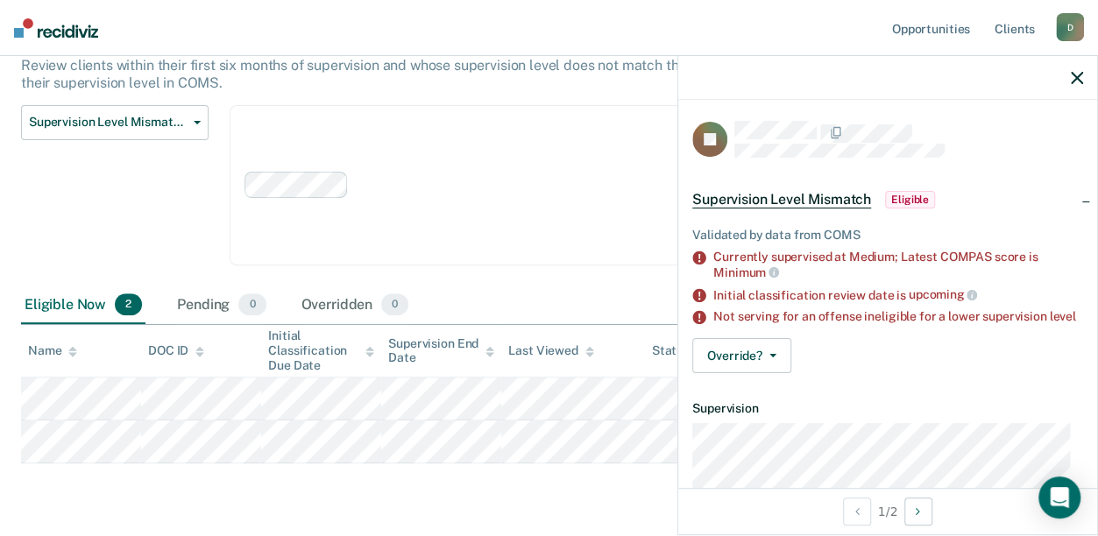
click at [899, 192] on span "Eligible" at bounding box center [910, 200] width 50 height 18
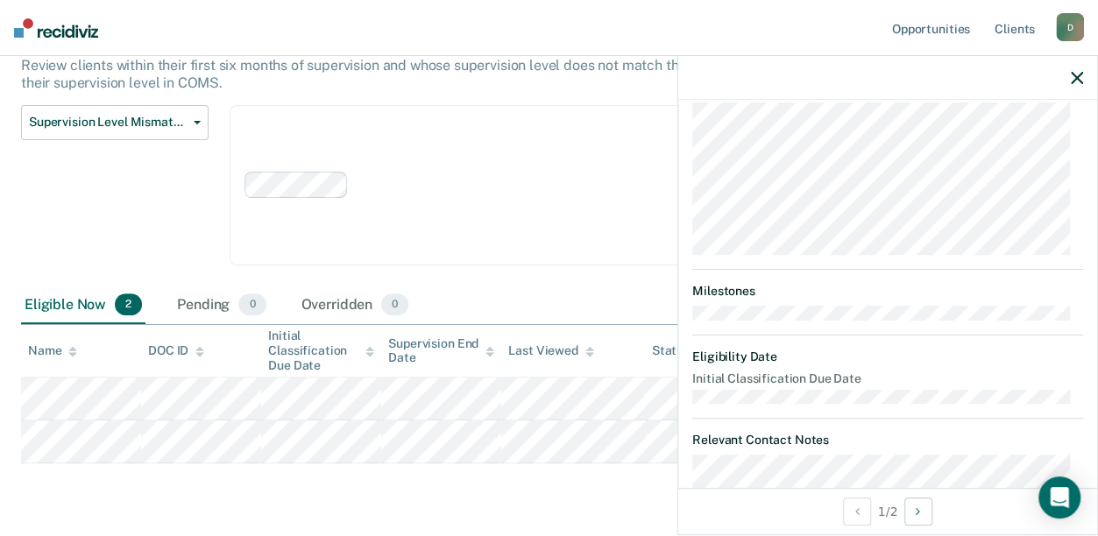
scroll to position [192, 0]
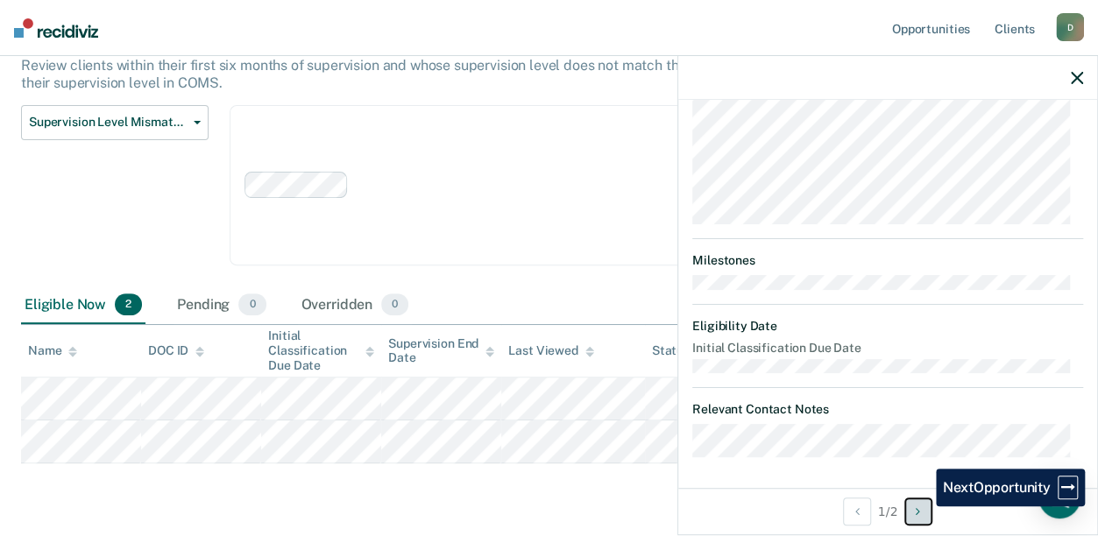
click at [922, 506] on button "Next Opportunity" at bounding box center [918, 512] width 28 height 28
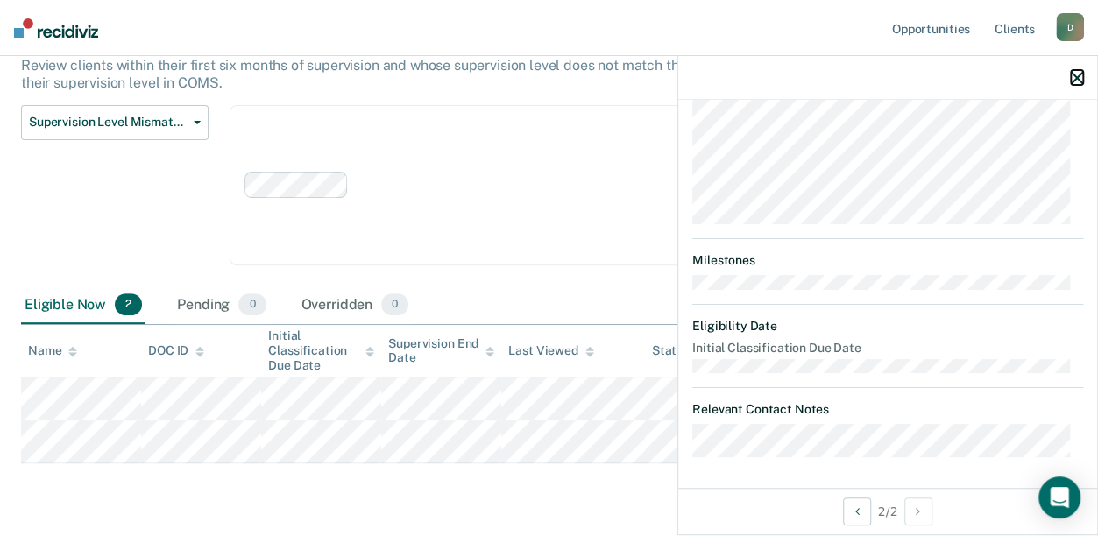
click at [1072, 79] on icon "button" at bounding box center [1076, 78] width 12 height 12
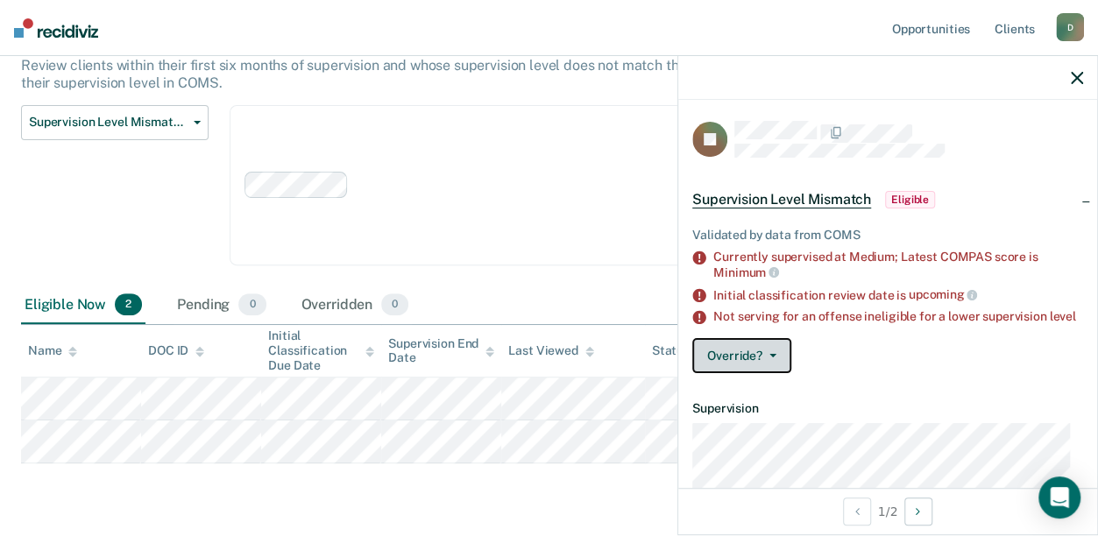
click at [767, 368] on button "Override?" at bounding box center [741, 355] width 99 height 35
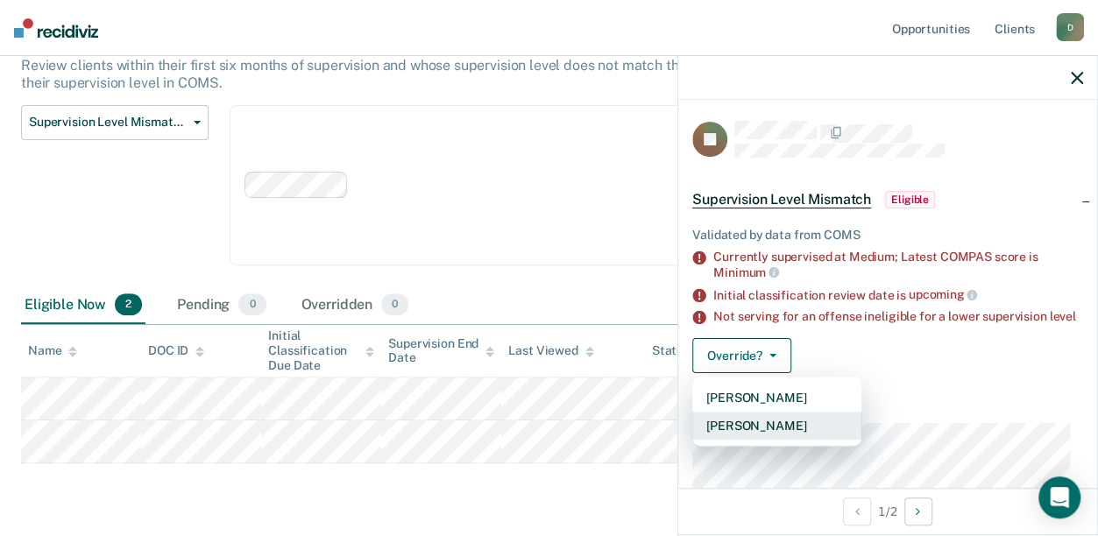
click at [762, 429] on button "[PERSON_NAME]" at bounding box center [776, 426] width 169 height 28
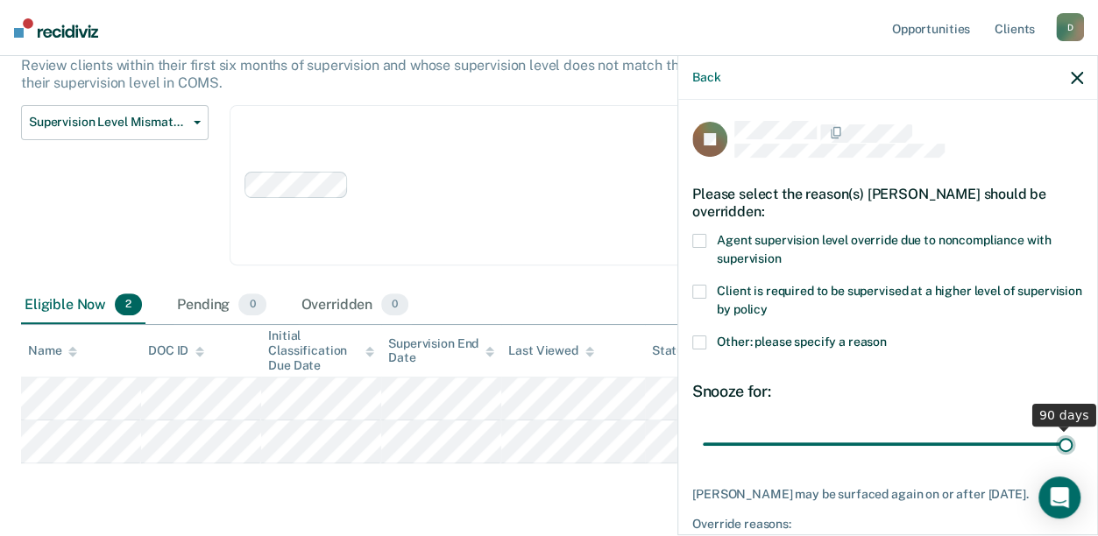
drag, startPoint x: 822, startPoint y: 440, endPoint x: 1123, endPoint y: 419, distance: 302.0
type input "90"
click at [1072, 428] on input "range" at bounding box center [887, 443] width 370 height 31
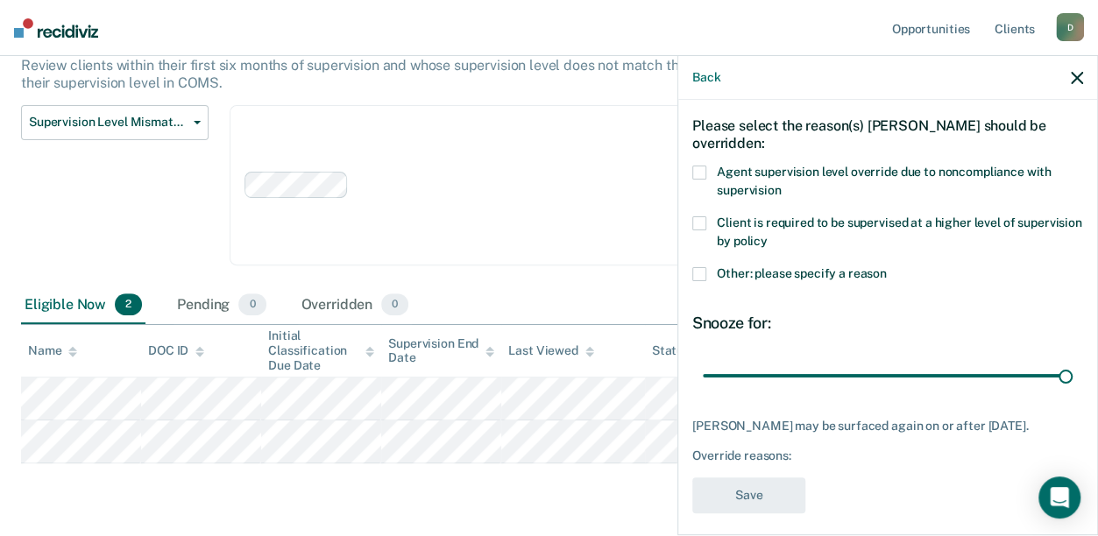
scroll to position [78, 0]
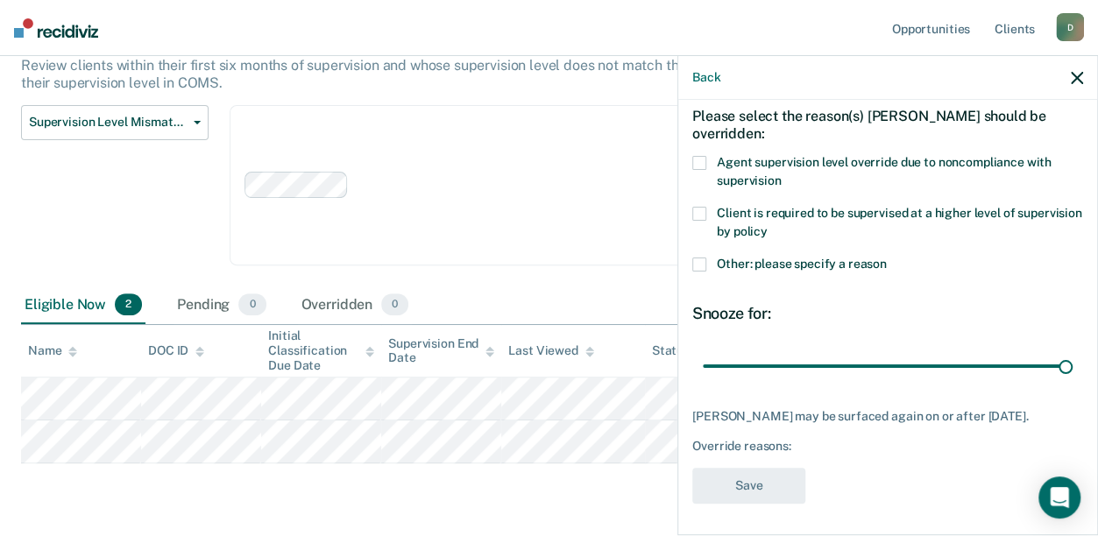
click at [840, 445] on div "Override reasons:" at bounding box center [887, 446] width 391 height 15
click at [788, 443] on div "Override reasons:" at bounding box center [887, 446] width 391 height 15
click at [753, 431] on div "[PERSON_NAME] may be surfaced again on or after [DATE]. Override reasons:" at bounding box center [887, 431] width 391 height 44
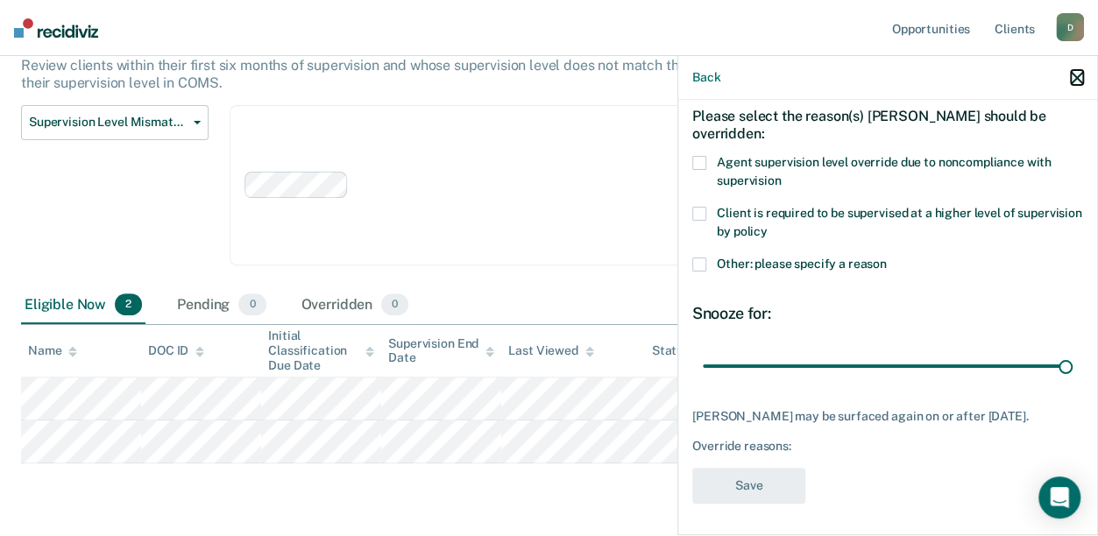
click at [1079, 74] on icon "button" at bounding box center [1076, 78] width 12 height 12
